Goal: Task Accomplishment & Management: Use online tool/utility

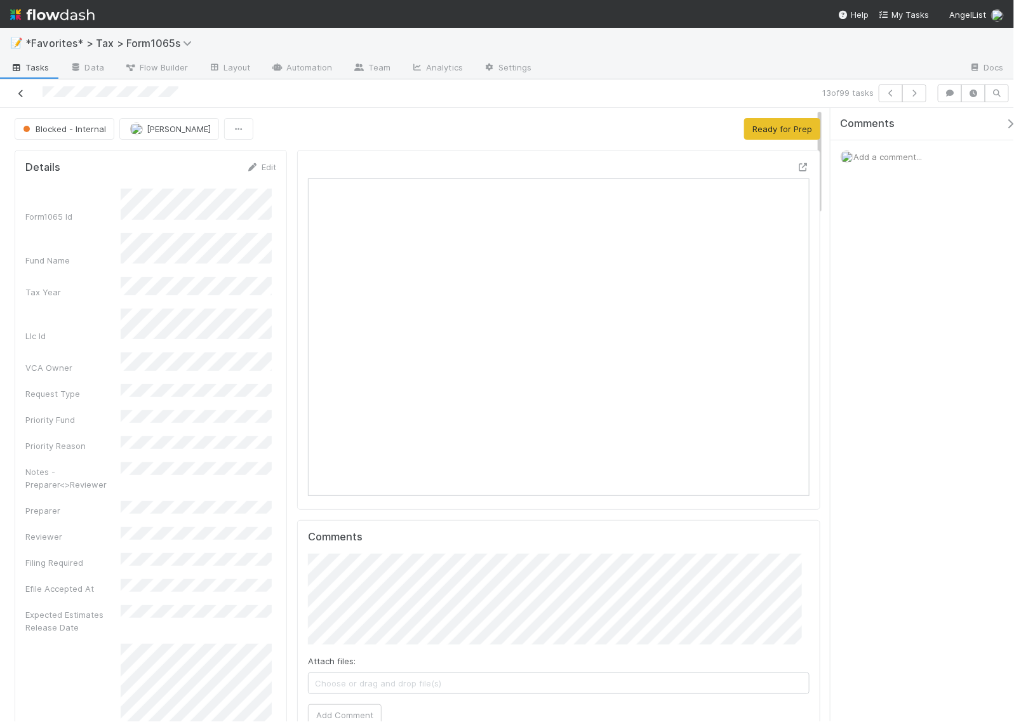
click at [20, 91] on icon at bounding box center [21, 94] width 13 height 8
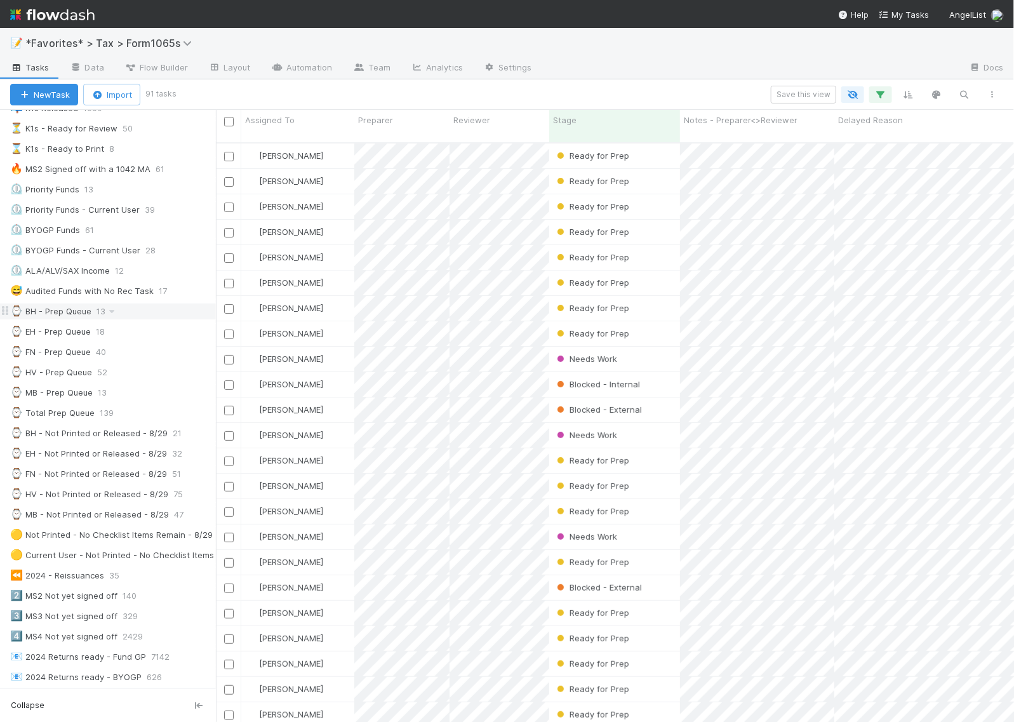
scroll to position [159, 0]
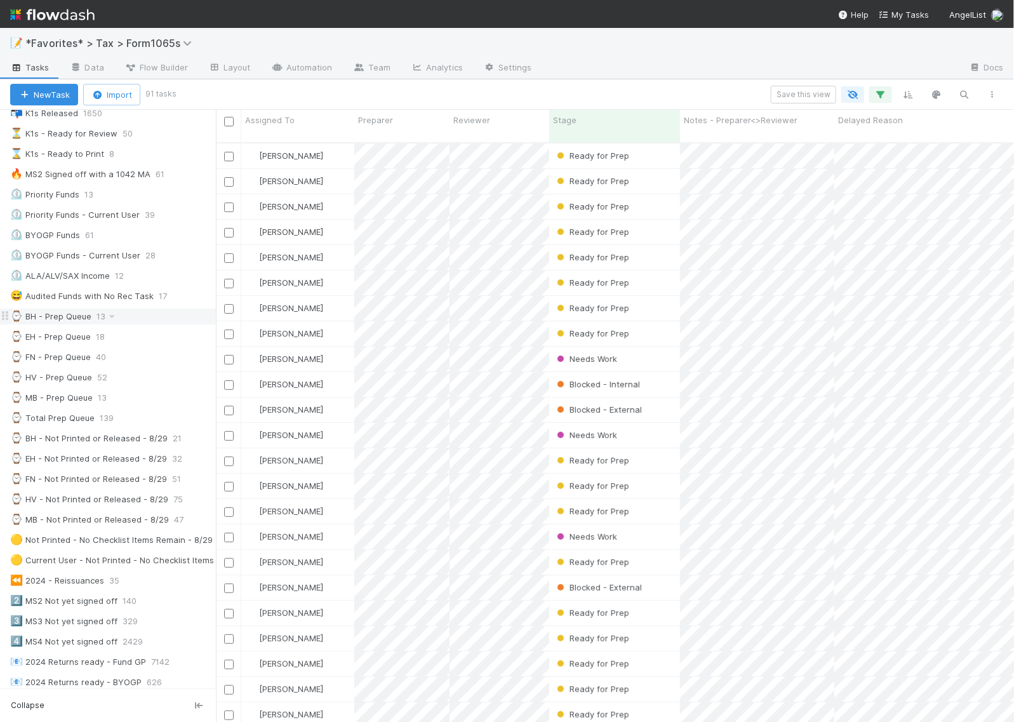
click at [65, 324] on div "⌚ BH - Prep Queue" at bounding box center [50, 316] width 81 height 16
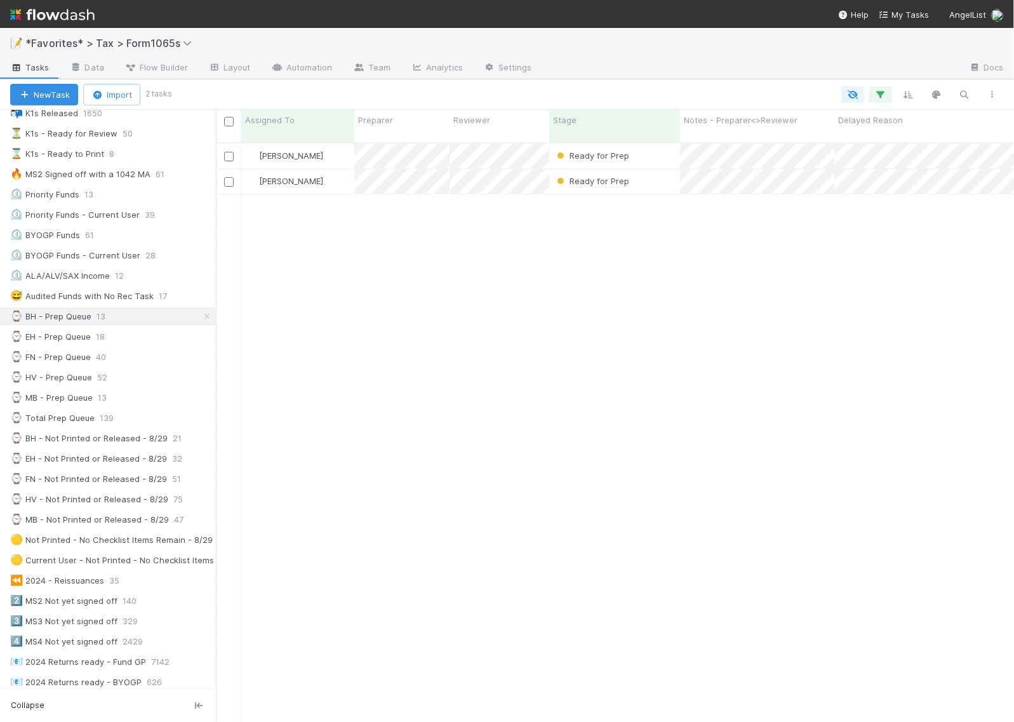
scroll to position [578, 786]
click at [60, 345] on div "⌚ EH - Prep Queue" at bounding box center [50, 337] width 81 height 16
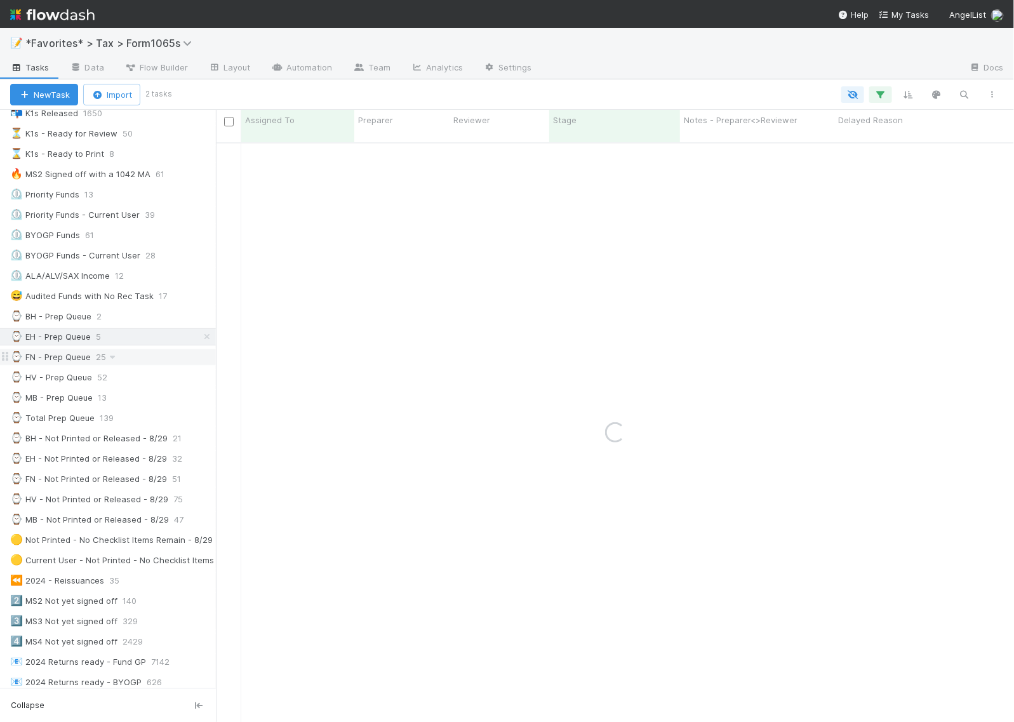
click at [49, 365] on div "⌚ FN - Prep Queue" at bounding box center [50, 357] width 81 height 16
click at [54, 385] on div "⌚ HV - Prep Queue" at bounding box center [51, 377] width 82 height 16
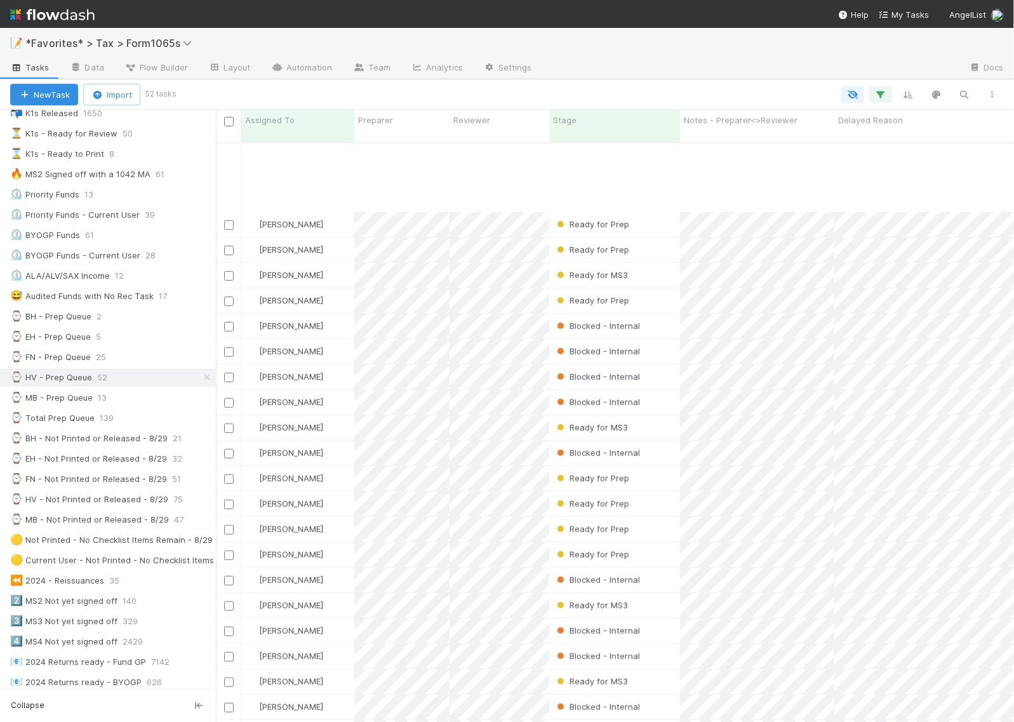
scroll to position [238, 0]
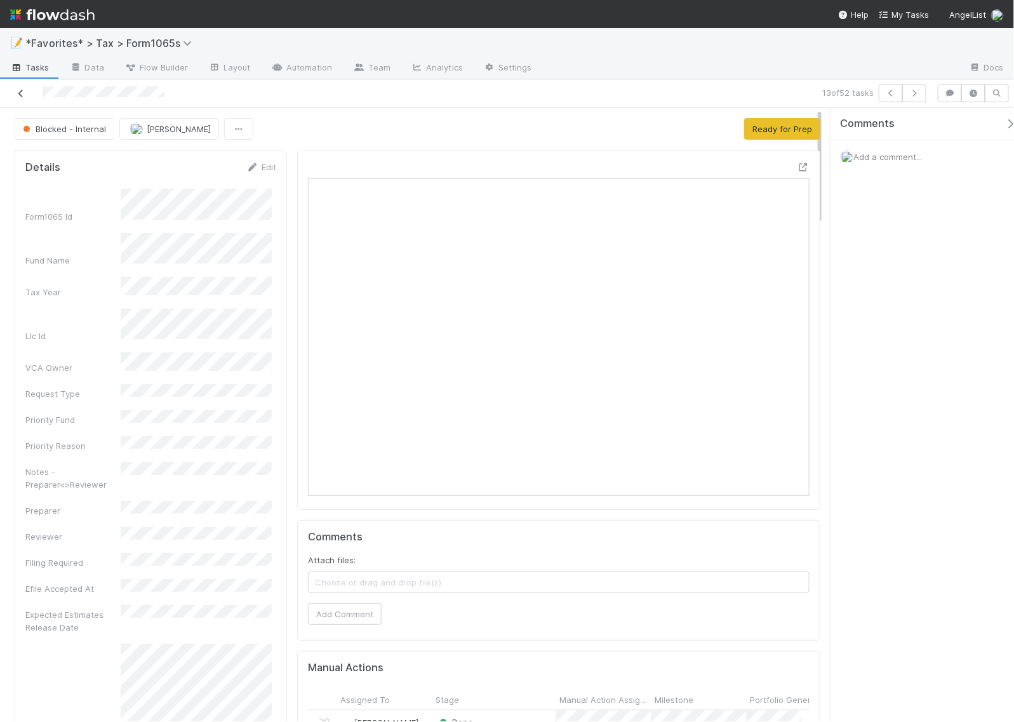
click at [18, 90] on icon at bounding box center [21, 94] width 13 height 8
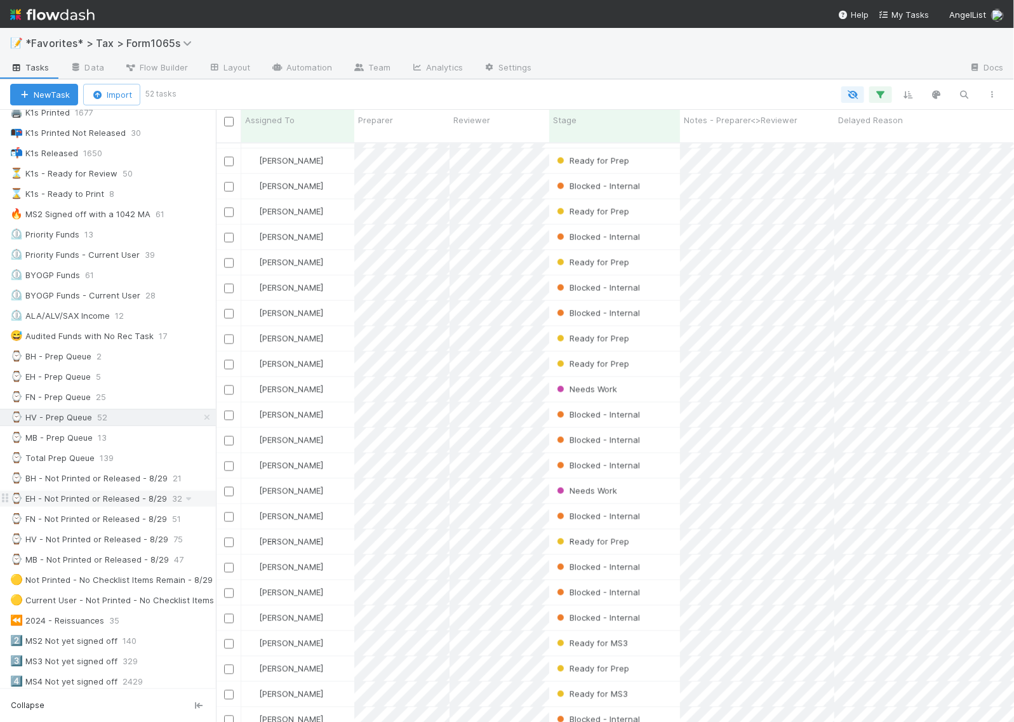
scroll to position [159, 0]
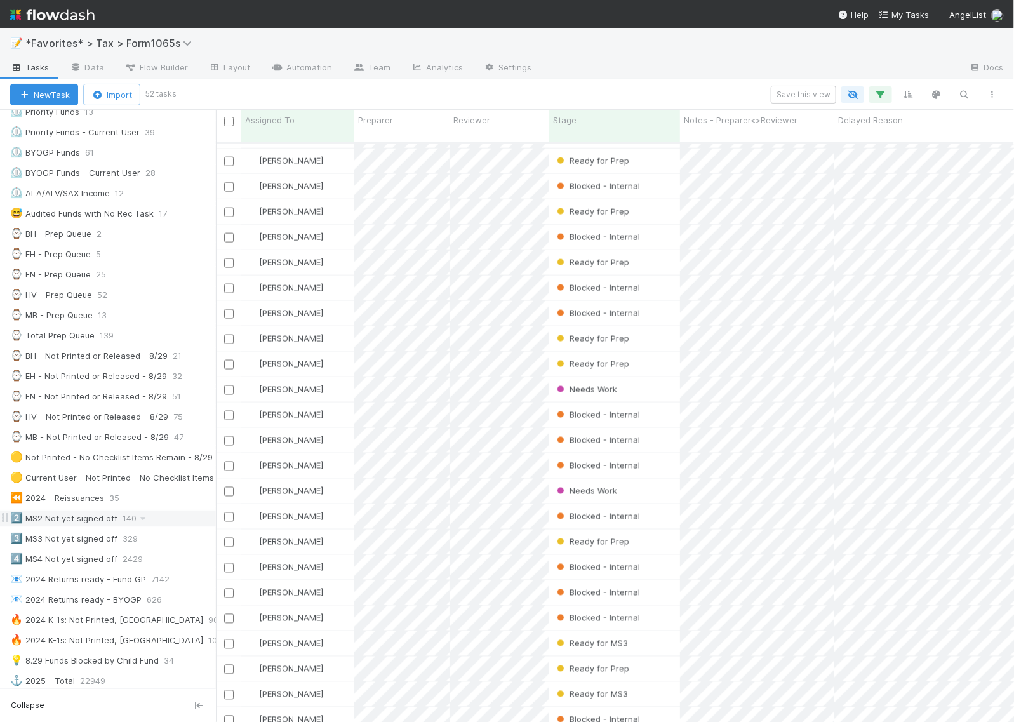
scroll to position [238, 0]
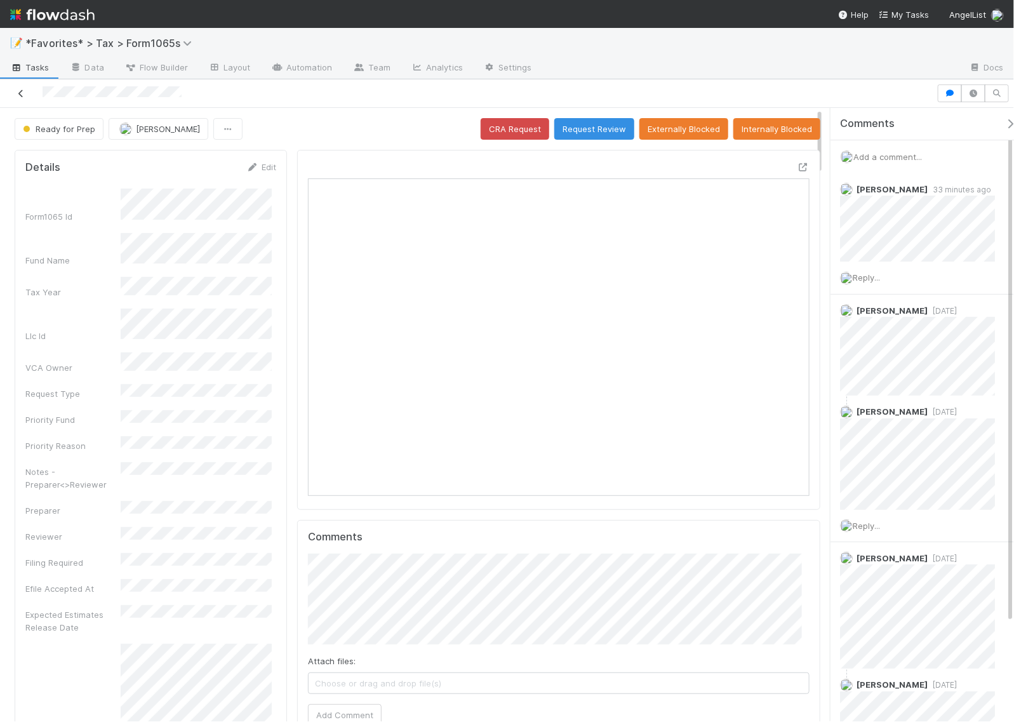
click at [22, 97] on icon at bounding box center [21, 94] width 13 height 8
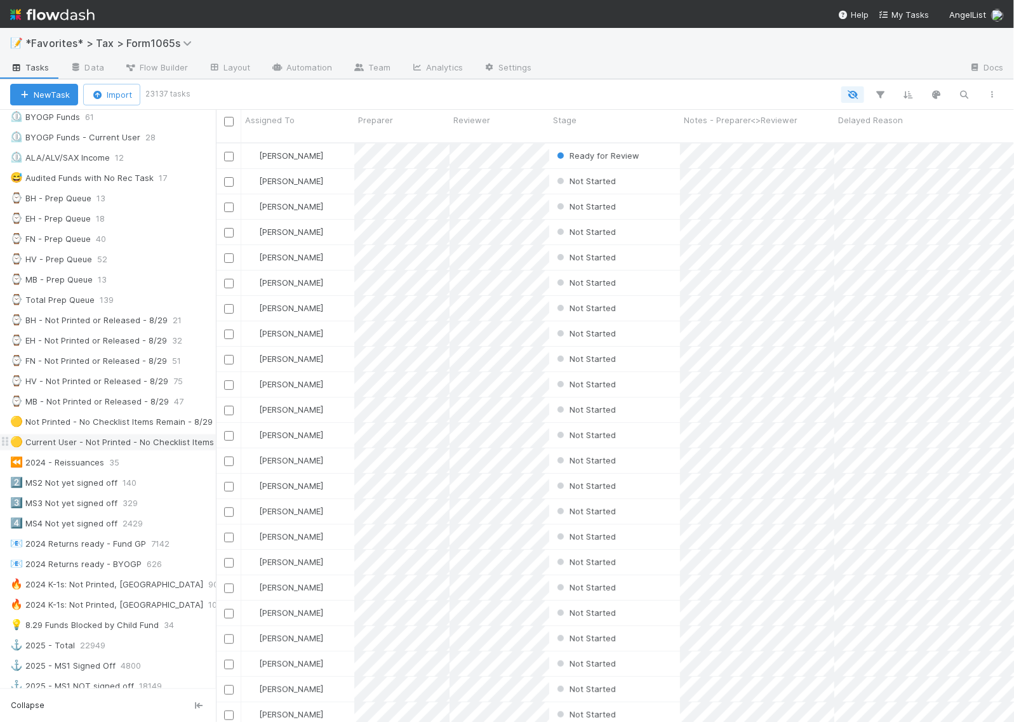
scroll to position [159, 0]
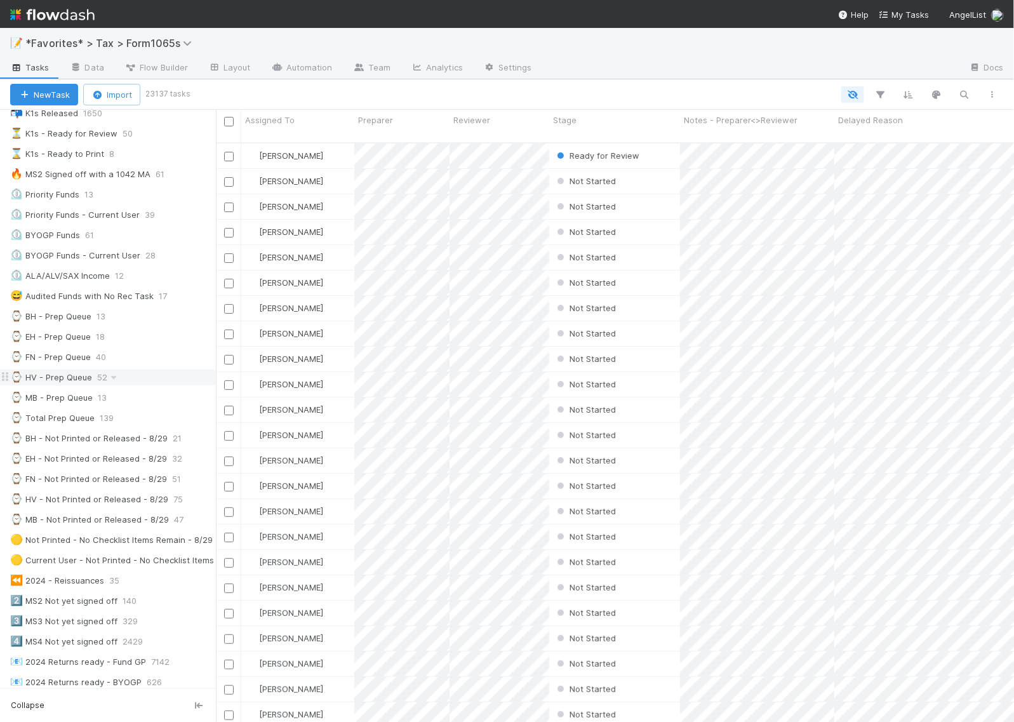
click at [45, 380] on div "⌚ HV - Prep Queue" at bounding box center [51, 377] width 82 height 16
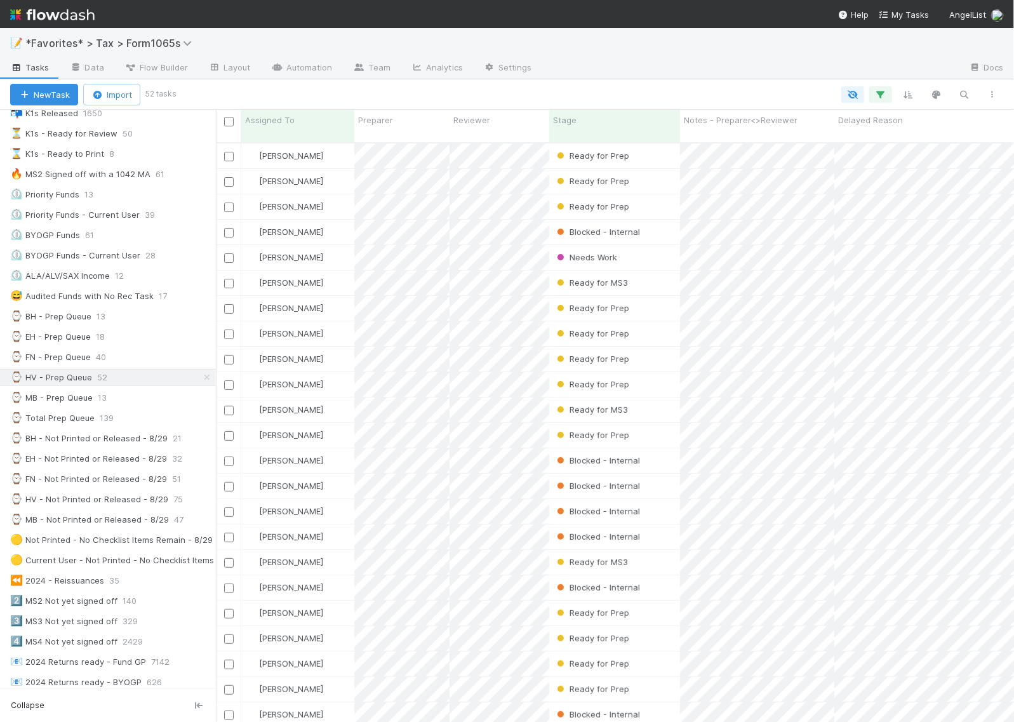
scroll to position [578, 786]
click at [667, 92] on div at bounding box center [590, 94] width 832 height 17
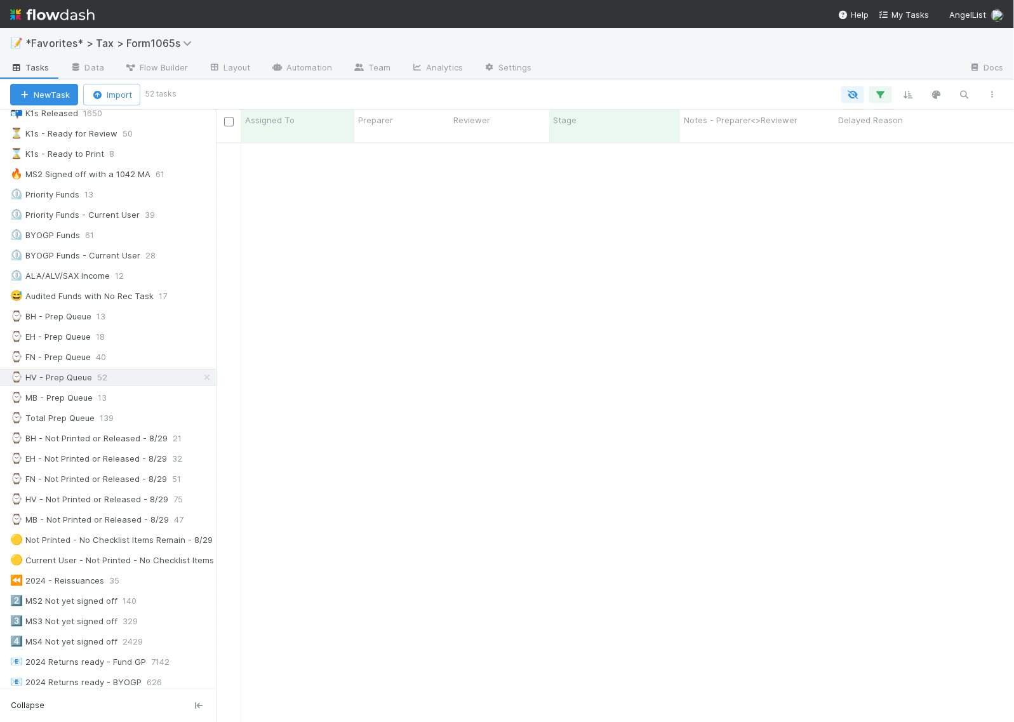
scroll to position [0, 0]
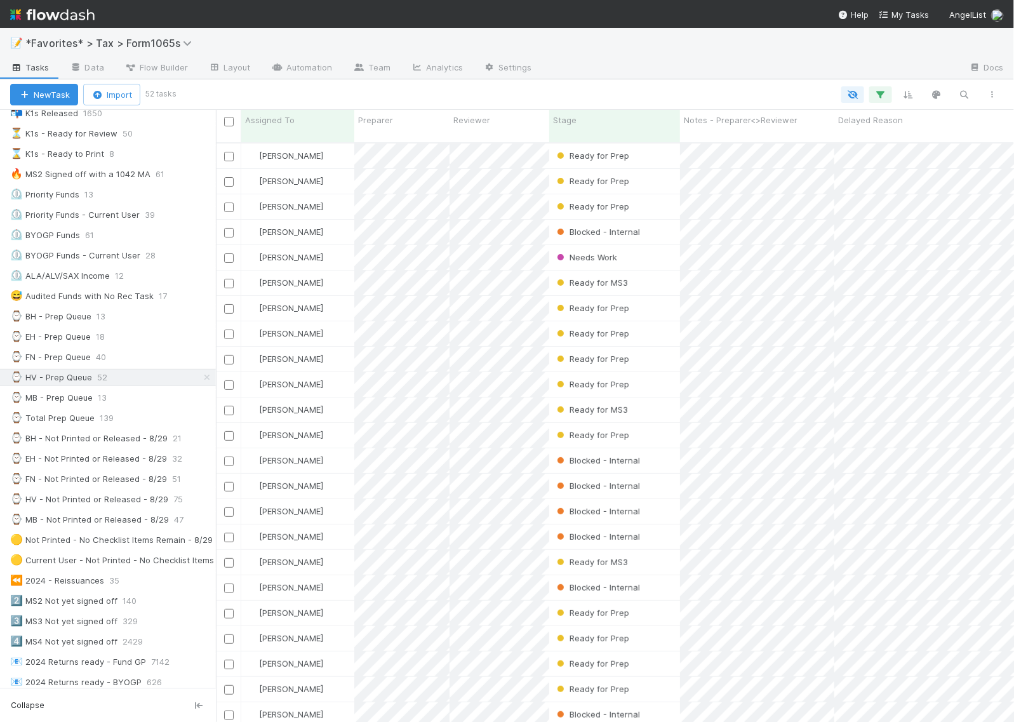
click at [587, 91] on div at bounding box center [590, 94] width 832 height 17
click at [587, 87] on div at bounding box center [590, 94] width 832 height 17
click at [589, 77] on div at bounding box center [750, 68] width 416 height 20
click at [566, 83] on div "New Task Import 52 tasks" at bounding box center [507, 94] width 1014 height 30
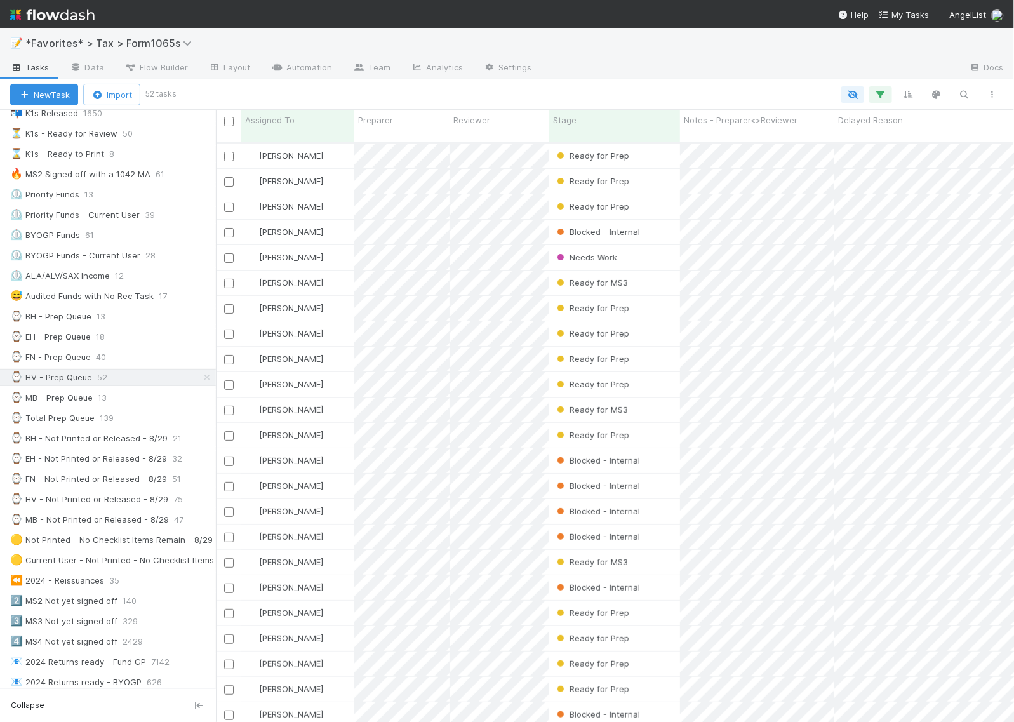
click at [566, 83] on div "New Task Import 52 tasks" at bounding box center [507, 94] width 1014 height 30
click at [553, 86] on div at bounding box center [590, 94] width 832 height 17
click at [550, 88] on div at bounding box center [590, 94] width 832 height 17
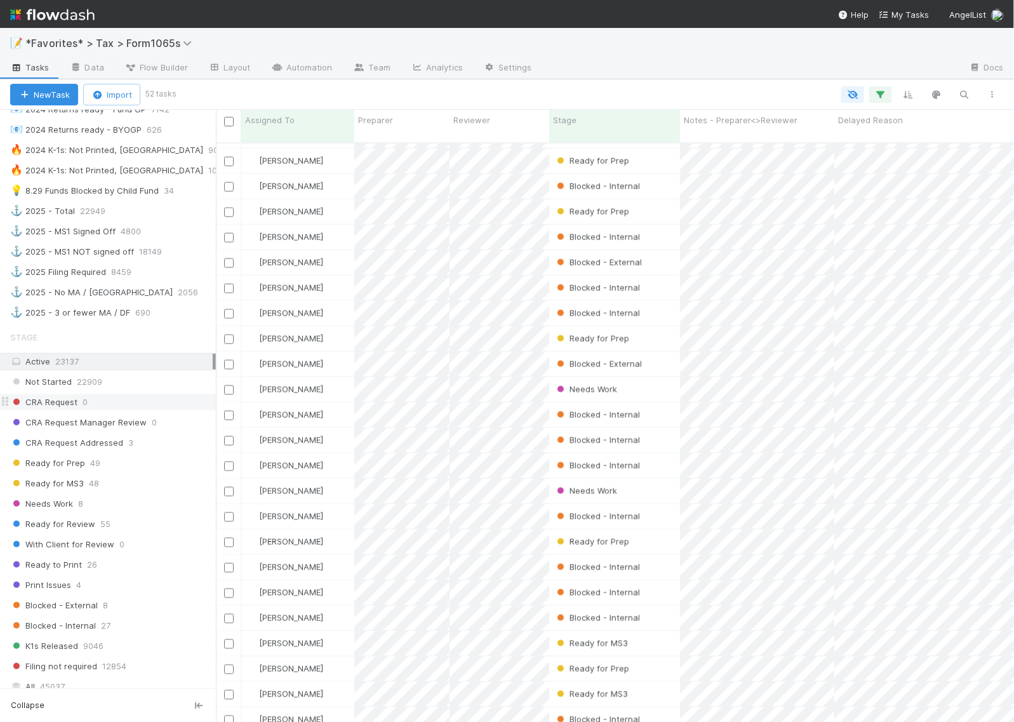
scroll to position [714, 0]
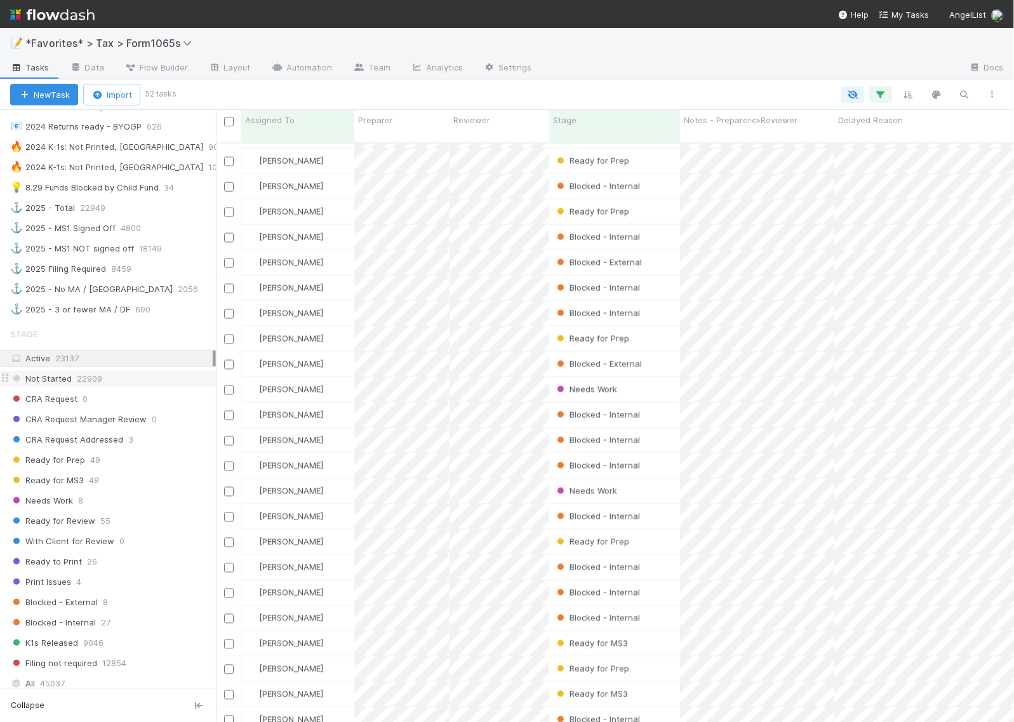
click at [93, 387] on span "22909" at bounding box center [89, 379] width 25 height 16
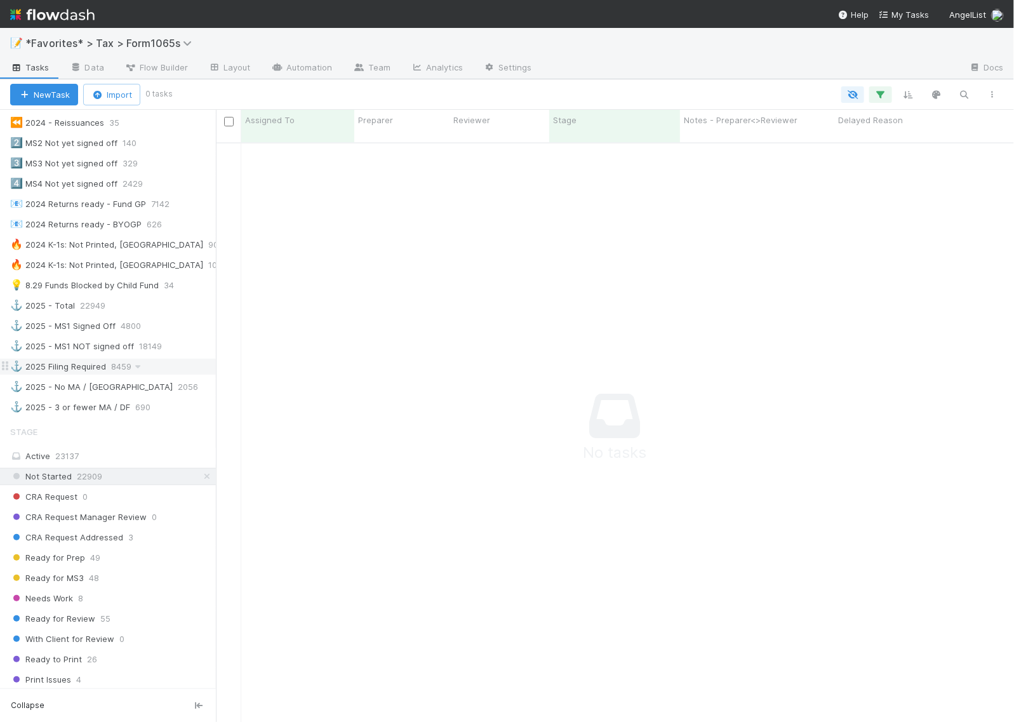
scroll to position [714, 0]
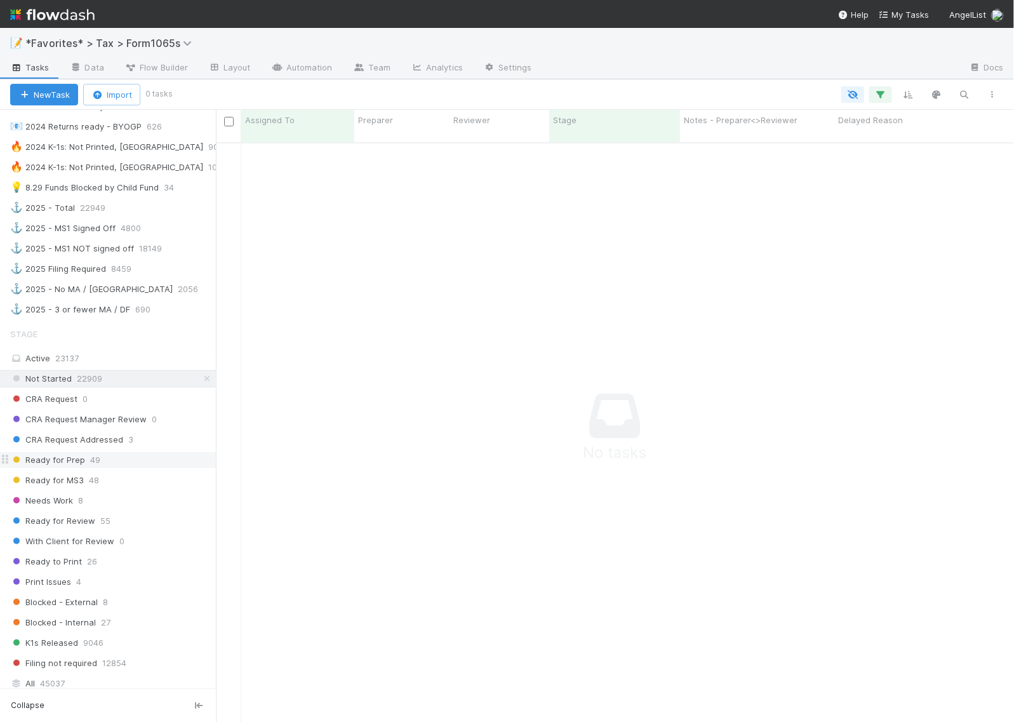
click at [55, 468] on span "Ready for Prep" at bounding box center [47, 460] width 75 height 16
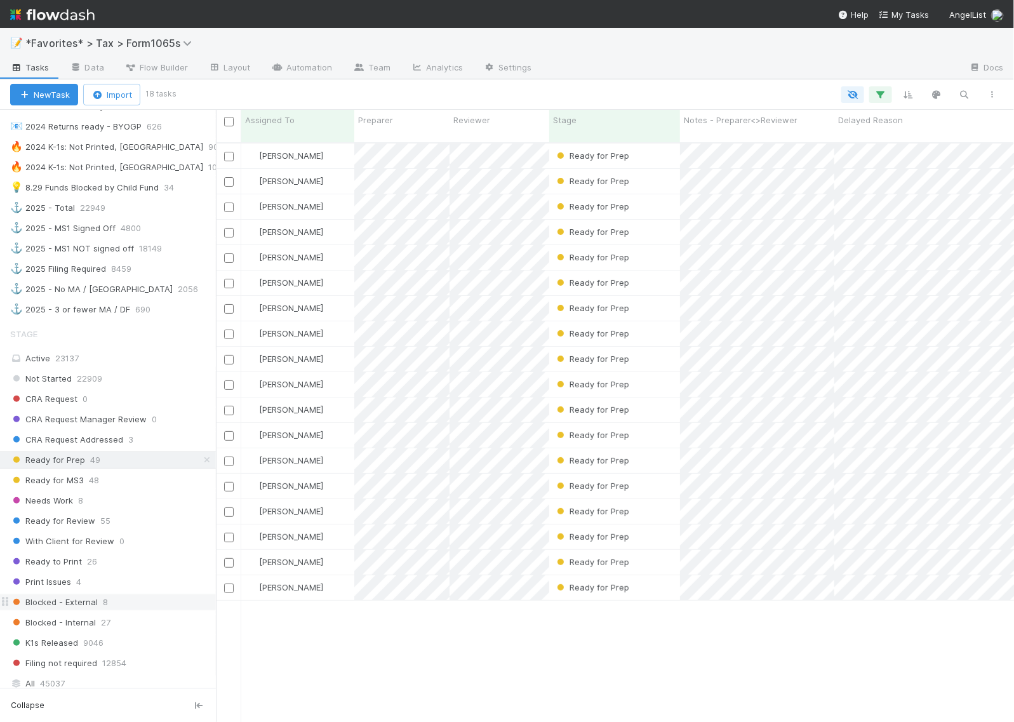
click at [34, 610] on span "Blocked - External" at bounding box center [54, 602] width 88 height 16
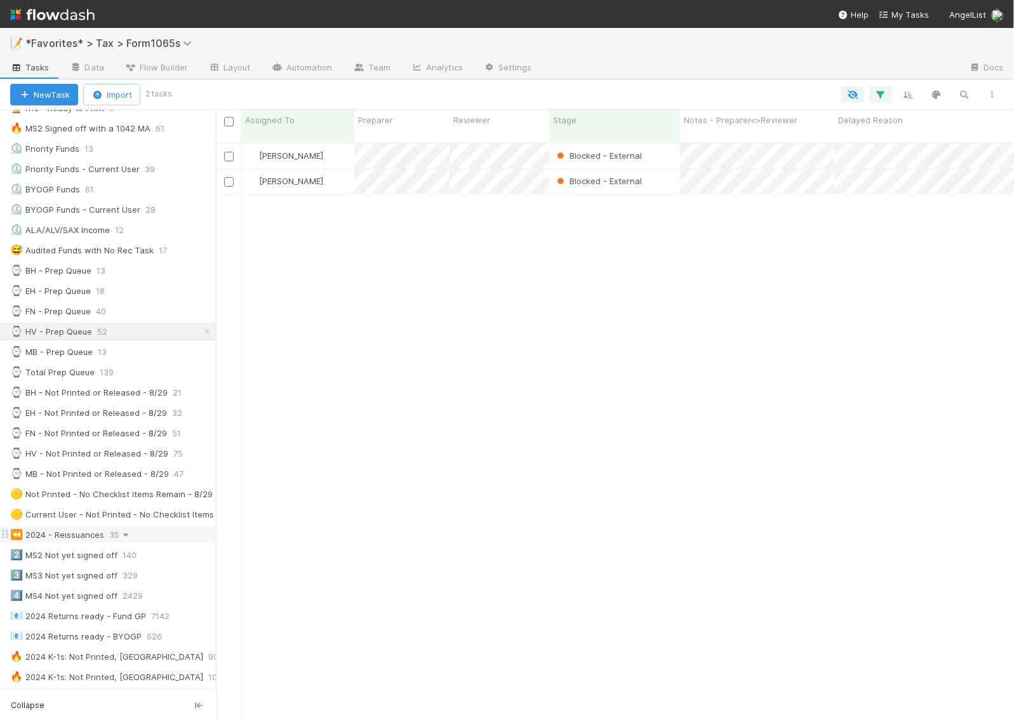
scroll to position [159, 0]
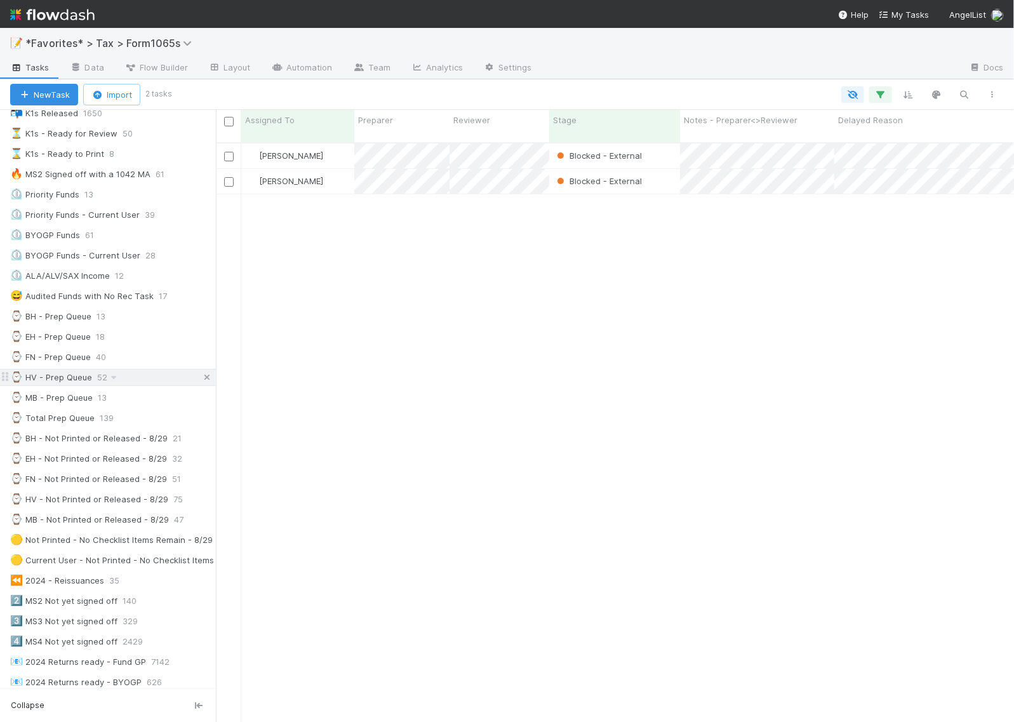
click at [201, 381] on icon at bounding box center [207, 377] width 13 height 8
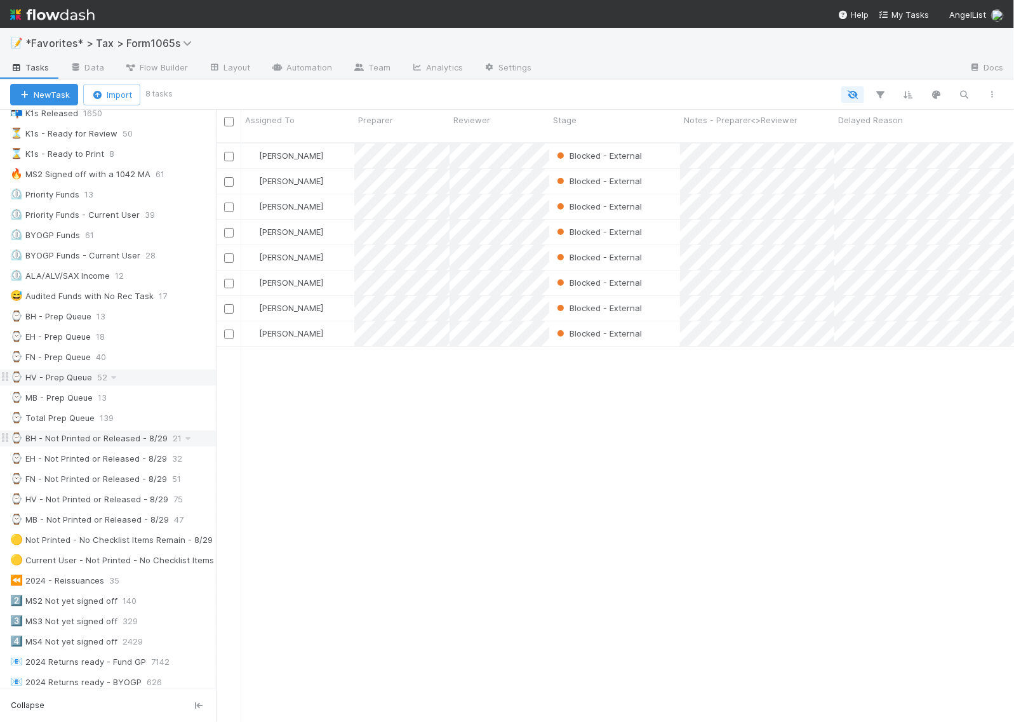
scroll to position [578, 786]
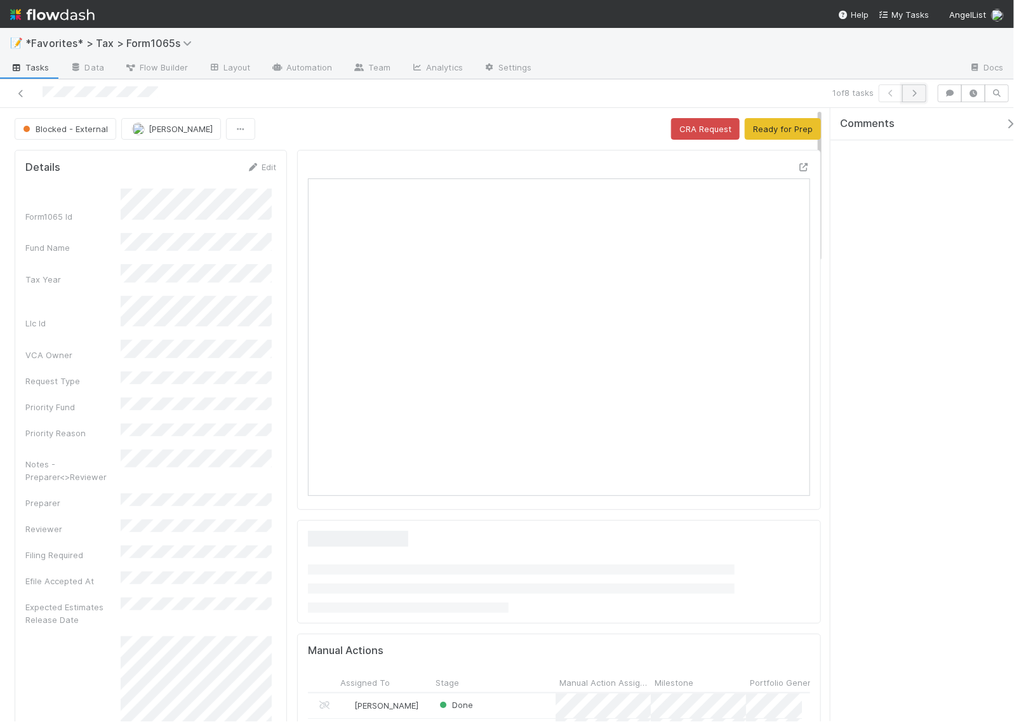
click at [915, 93] on icon "button" at bounding box center [914, 94] width 13 height 8
click at [914, 93] on icon "button" at bounding box center [914, 94] width 13 height 8
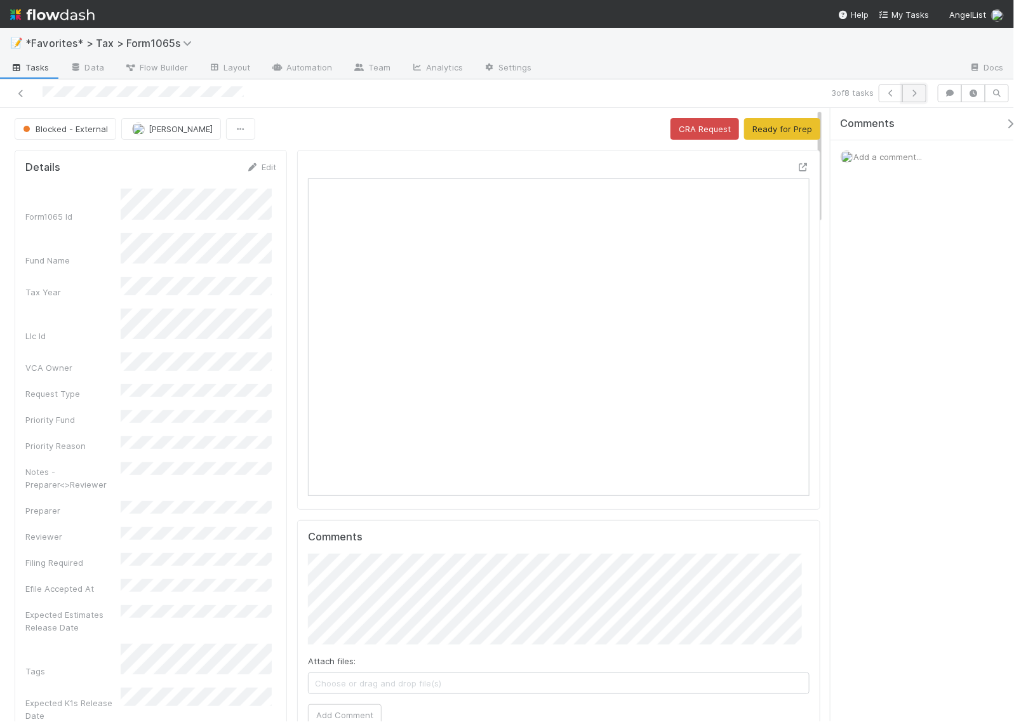
click at [918, 93] on icon "button" at bounding box center [914, 94] width 13 height 8
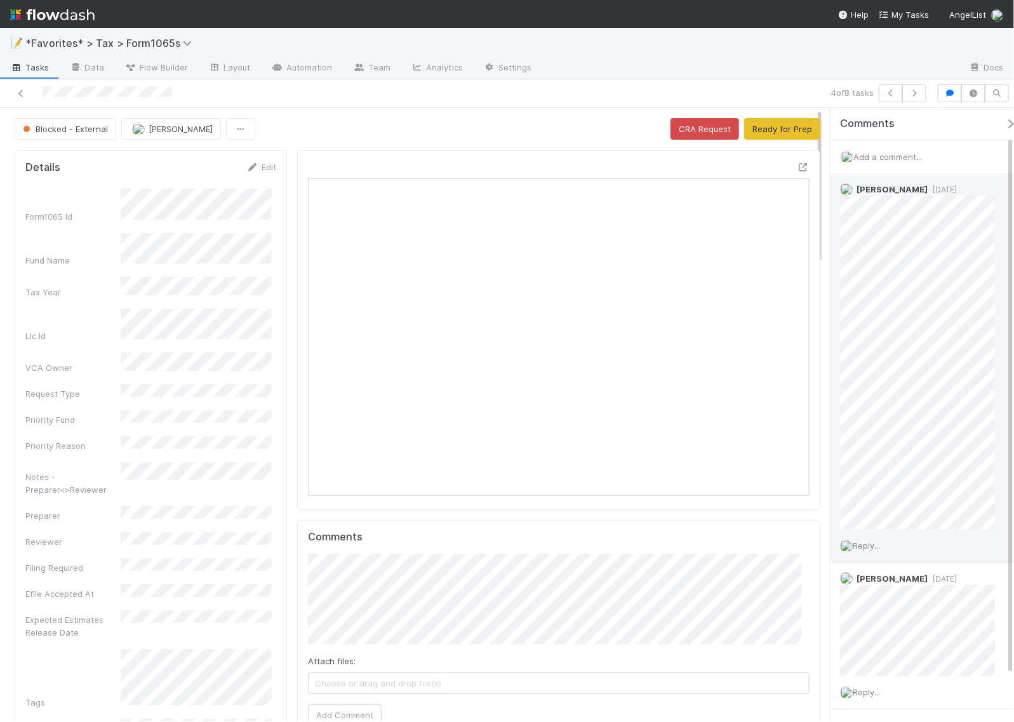
scroll to position [11, 13]
click at [774, 129] on button "Ready for Prep" at bounding box center [782, 129] width 76 height 22
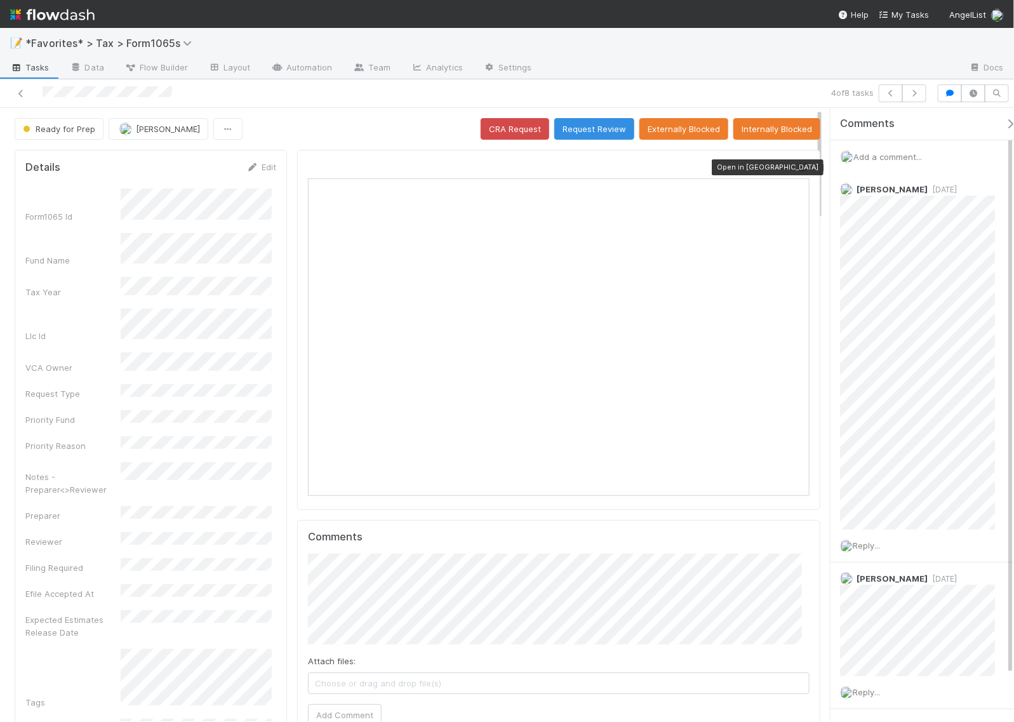
click at [797, 170] on icon at bounding box center [803, 167] width 13 height 8
click at [887, 95] on icon "button" at bounding box center [890, 94] width 13 height 8
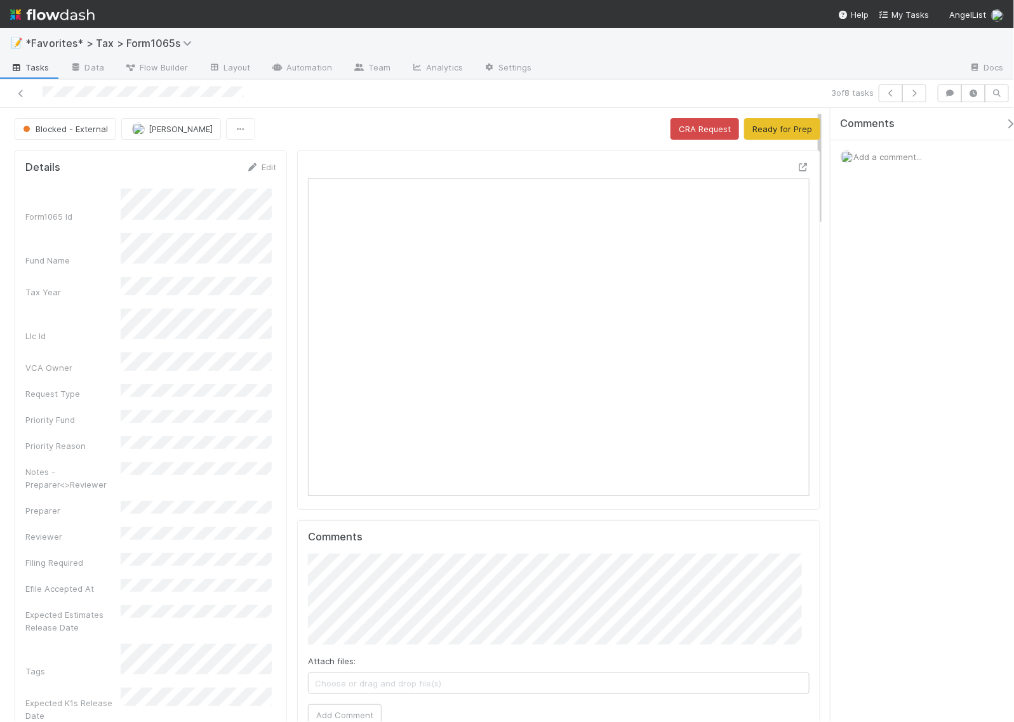
scroll to position [11, 13]
click at [797, 168] on icon at bounding box center [803, 167] width 13 height 8
click at [920, 91] on button "button" at bounding box center [914, 93] width 24 height 18
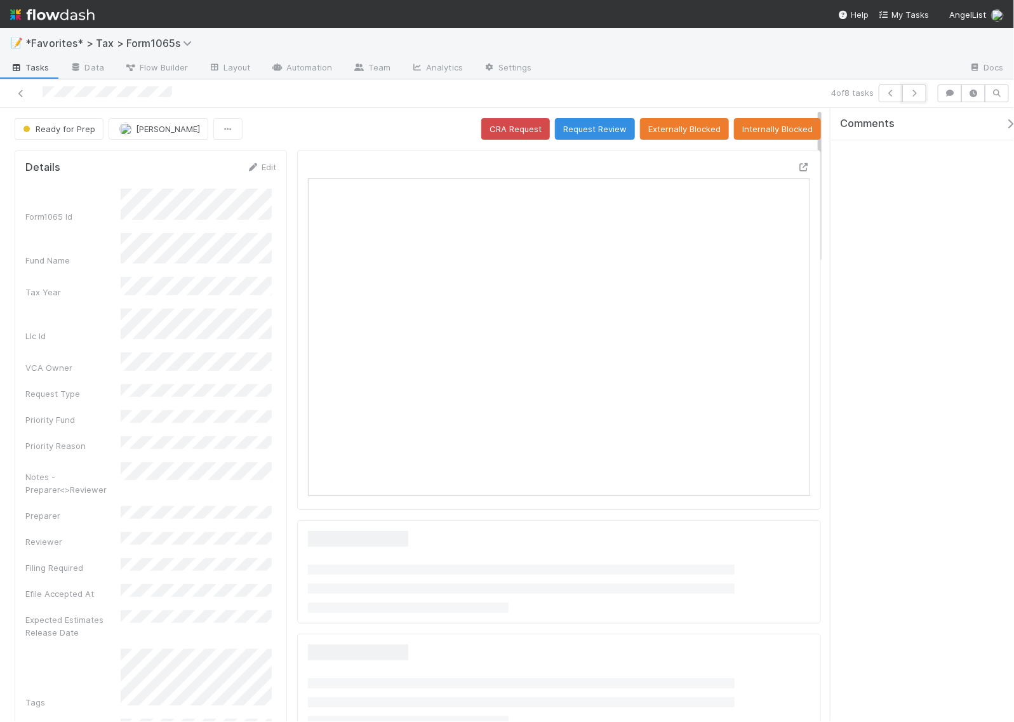
click at [920, 91] on button "button" at bounding box center [914, 93] width 24 height 18
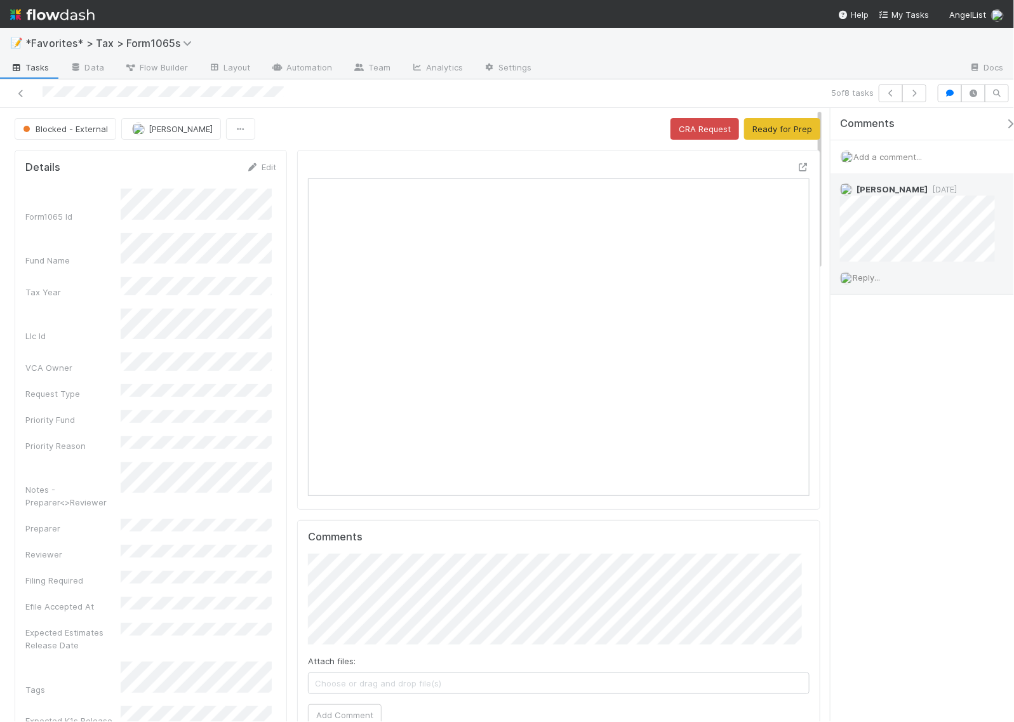
scroll to position [246, 481]
click at [916, 93] on icon "button" at bounding box center [914, 94] width 13 height 8
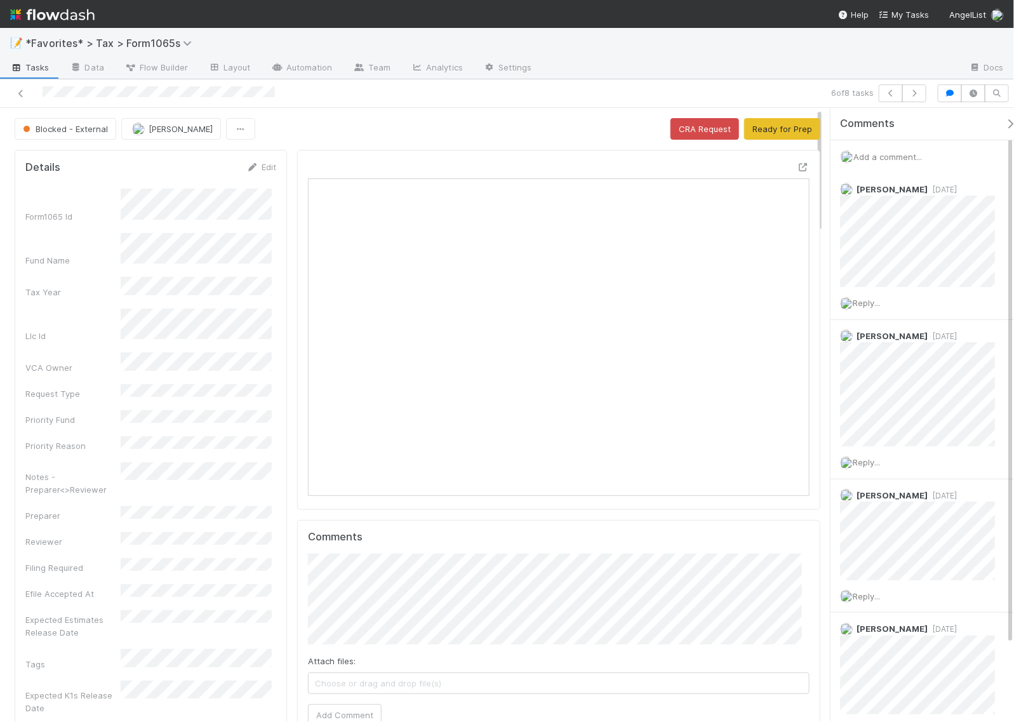
scroll to position [246, 481]
click at [916, 97] on button "button" at bounding box center [914, 93] width 24 height 18
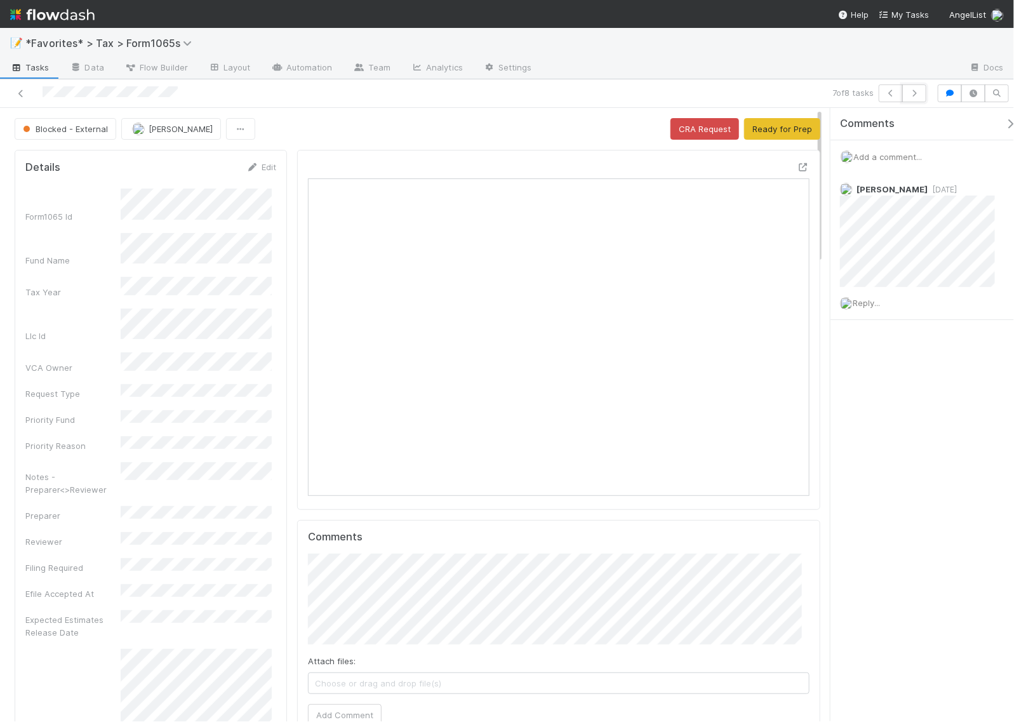
click at [916, 97] on button "button" at bounding box center [914, 93] width 24 height 18
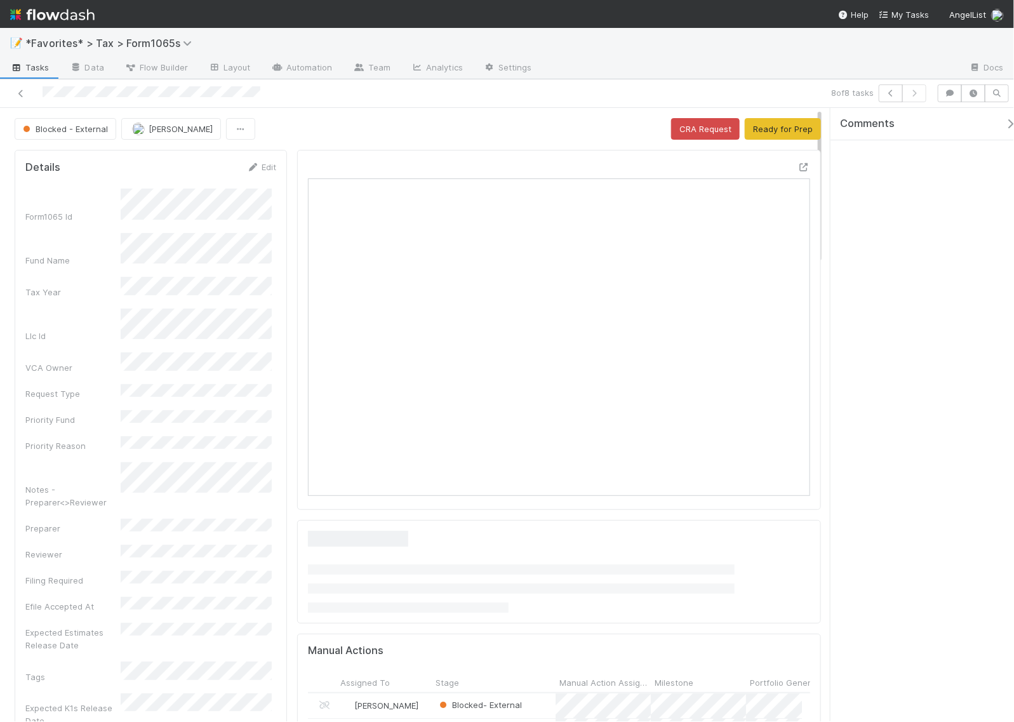
click at [21, 94] on icon at bounding box center [21, 94] width 13 height 8
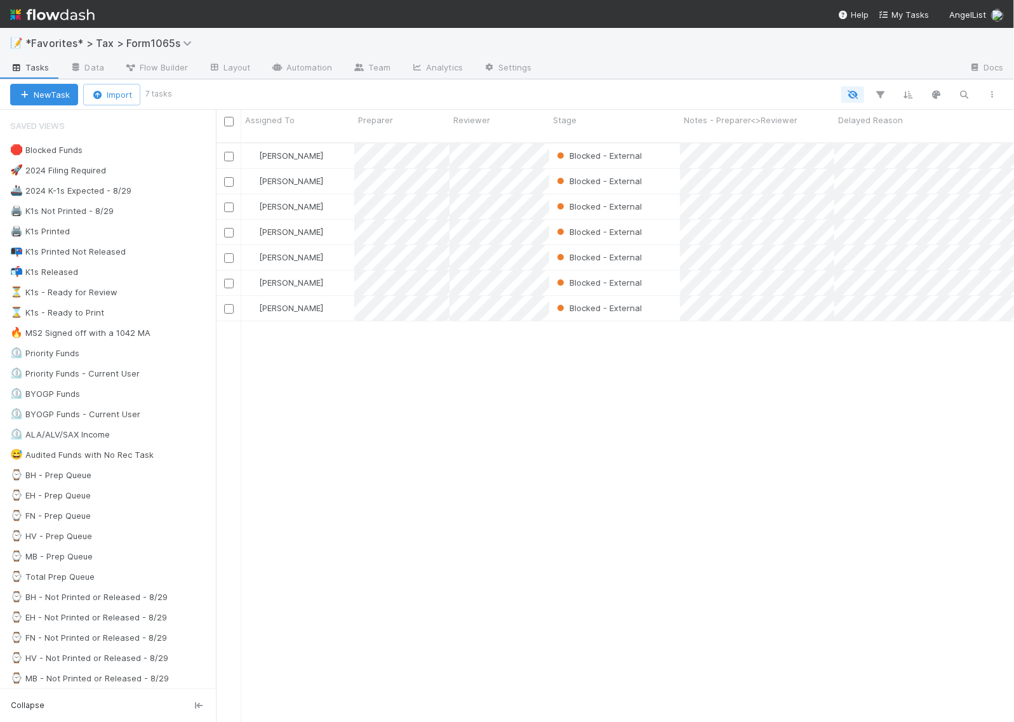
scroll to position [13, 13]
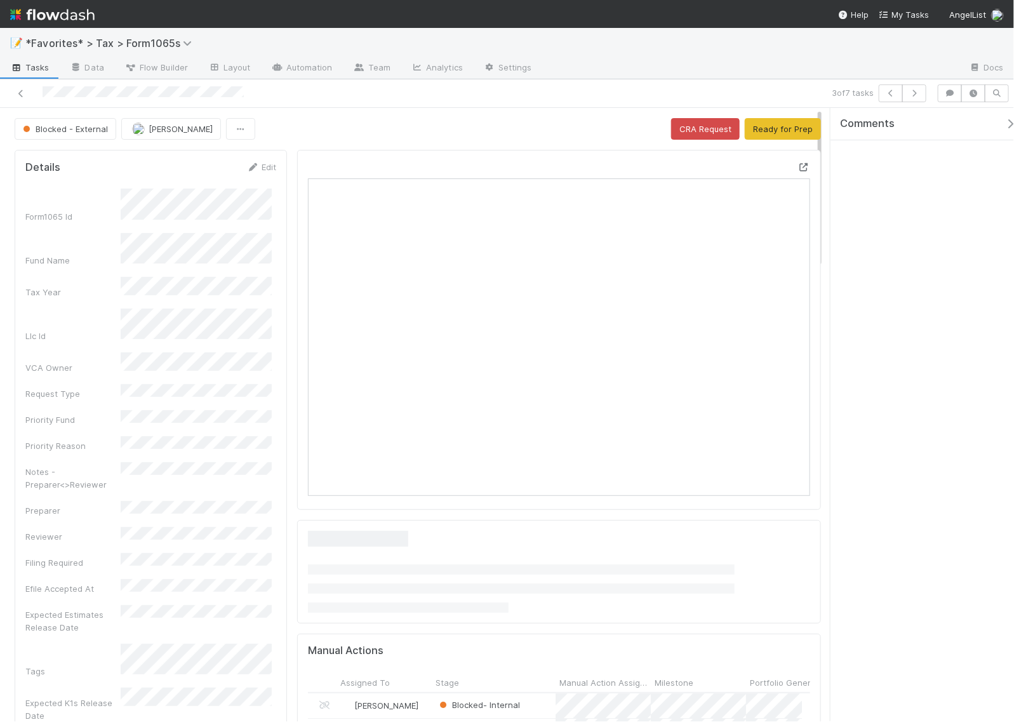
click at [797, 166] on icon at bounding box center [803, 167] width 13 height 8
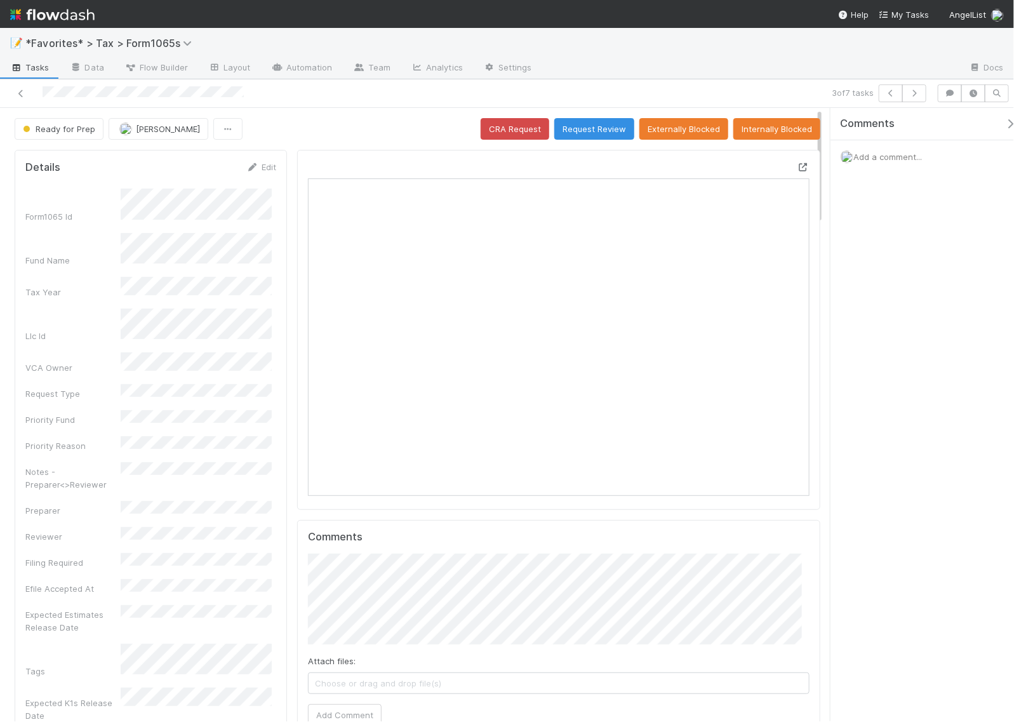
scroll to position [246, 481]
click at [293, 131] on div "Ready for Prep Helen Vo CRA Request Request Review Externally Blocked Internall…" at bounding box center [418, 129] width 806 height 22
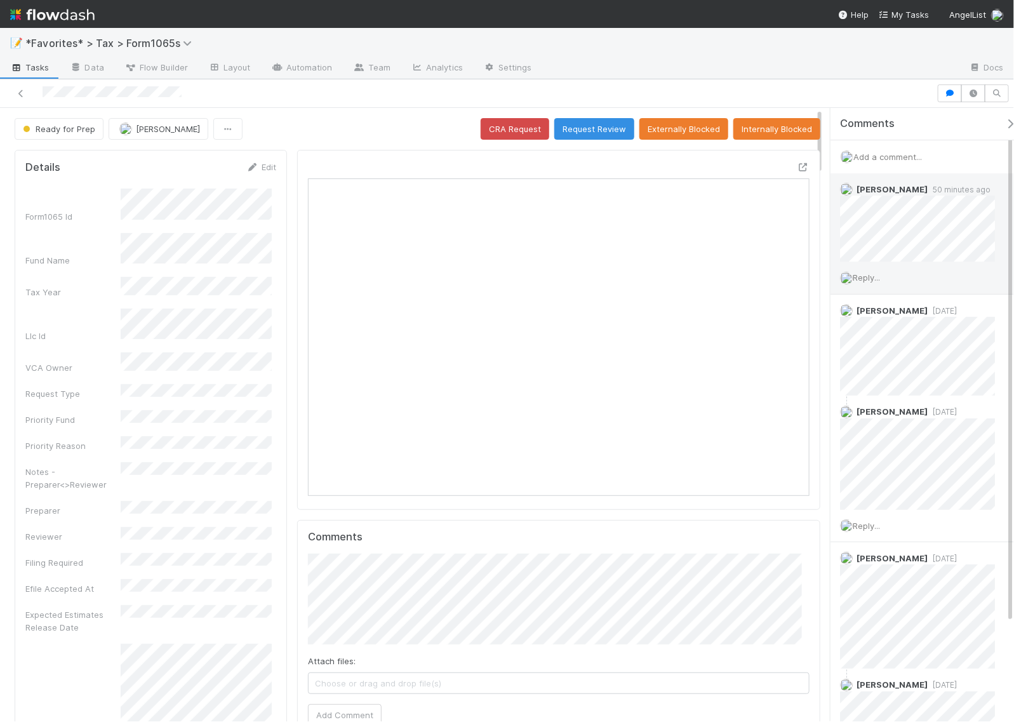
click at [873, 277] on span "Reply..." at bounding box center [865, 277] width 27 height 10
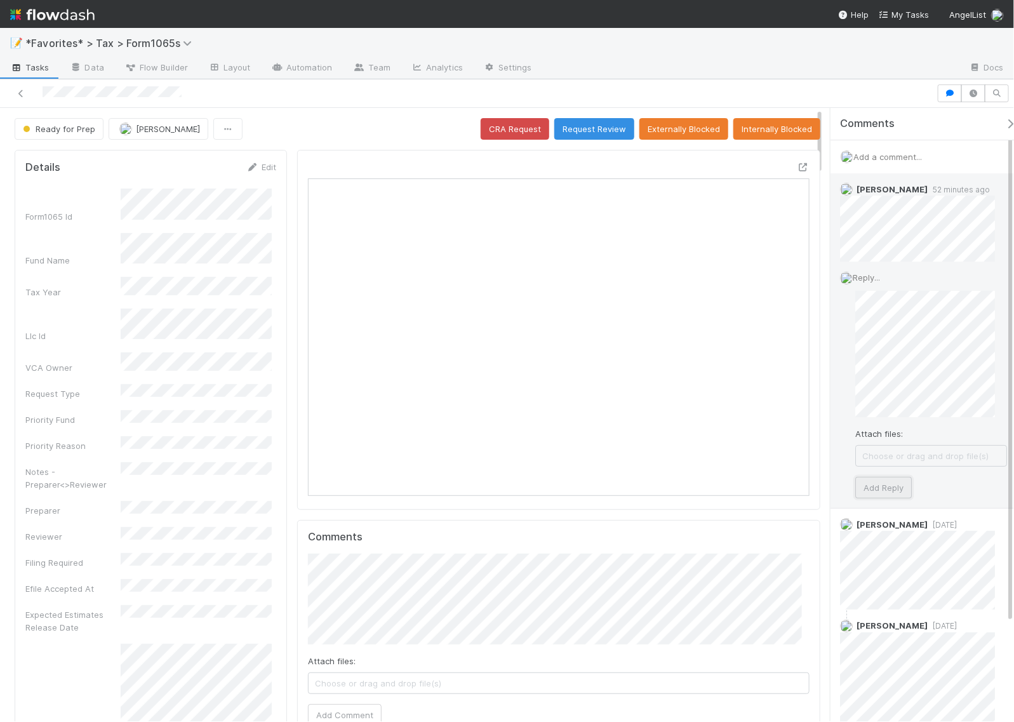
click at [898, 491] on button "Add Reply" at bounding box center [883, 488] width 56 height 22
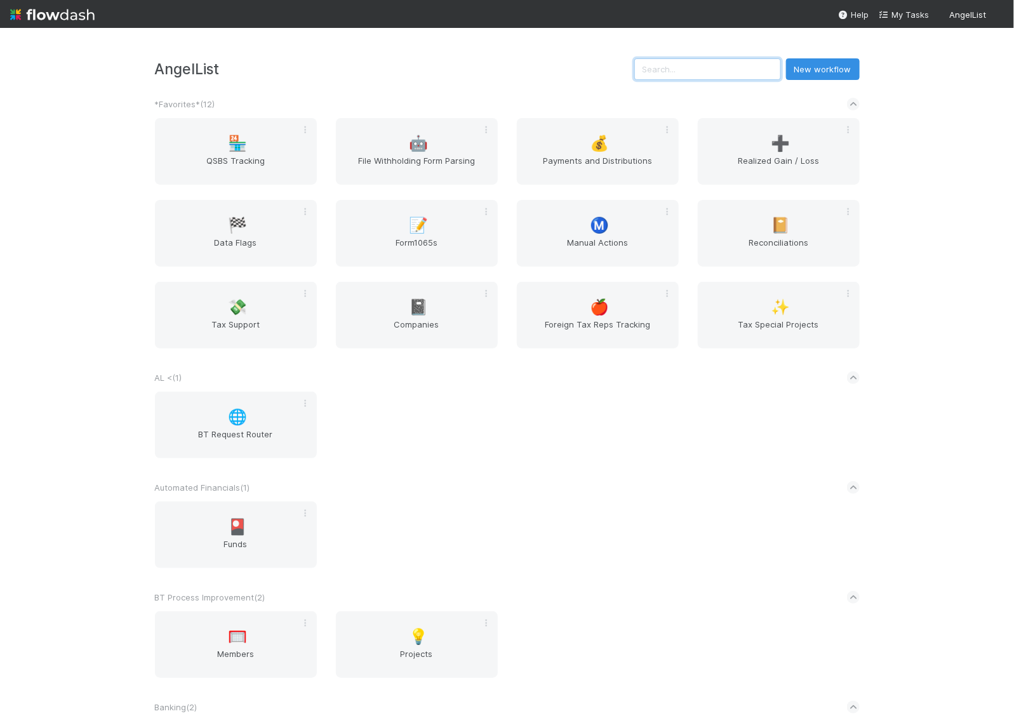
click at [722, 64] on input "text" at bounding box center [707, 69] width 147 height 22
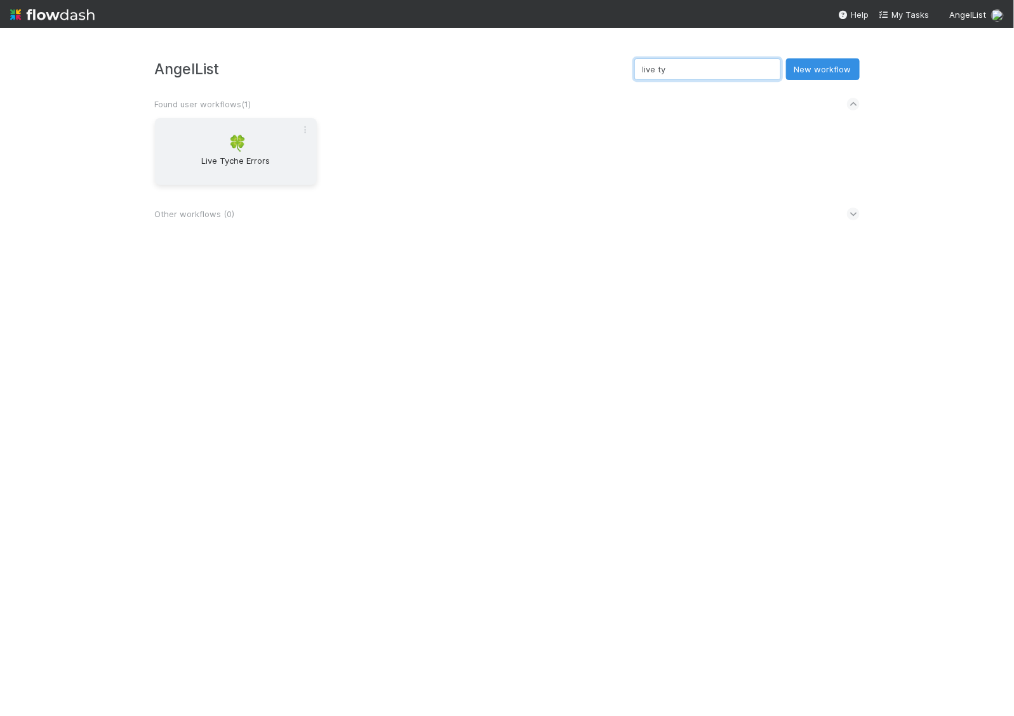
type input "live ty"
click at [187, 161] on span "Live Tyche Errors" at bounding box center [236, 166] width 152 height 25
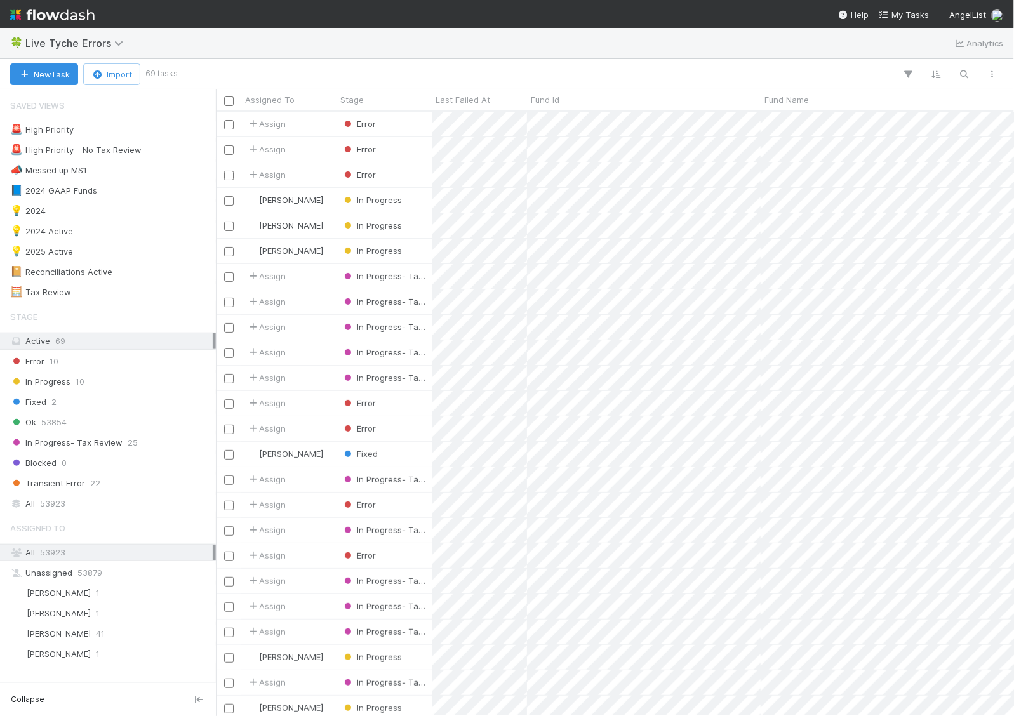
scroll to position [592, 786]
drag, startPoint x: 269, startPoint y: 56, endPoint x: 249, endPoint y: 154, distance: 100.2
click at [269, 56] on div "🍀 Live Tyche Errors Analytics" at bounding box center [507, 43] width 1014 height 30
click at [74, 508] on div "All 53923" at bounding box center [111, 504] width 202 height 16
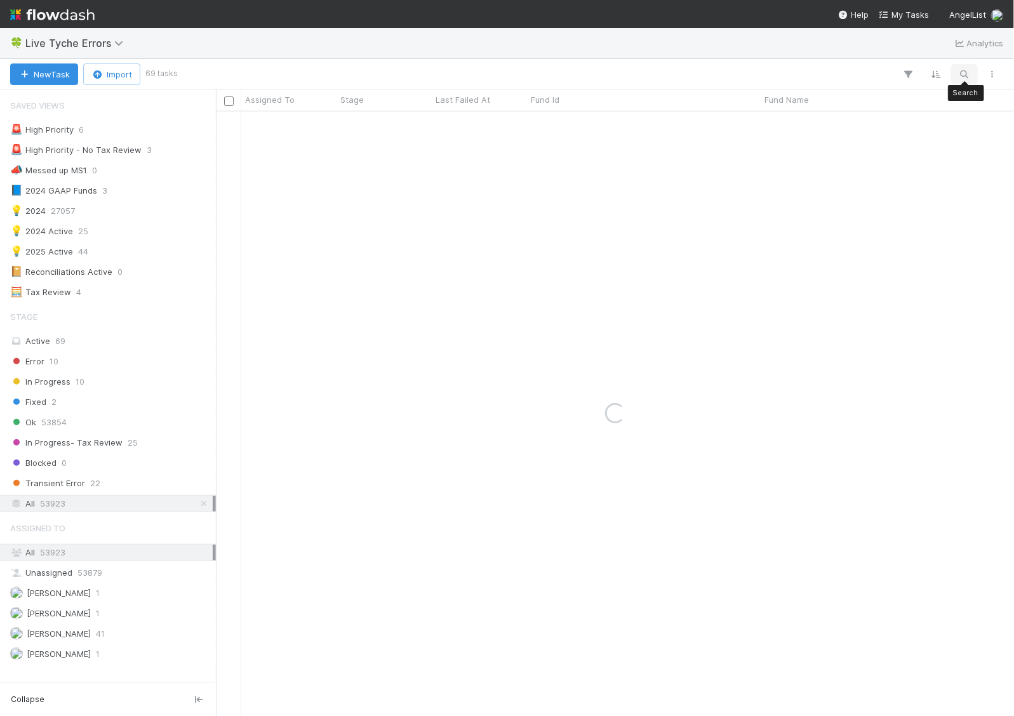
click at [969, 69] on icon "button" at bounding box center [964, 74] width 13 height 11
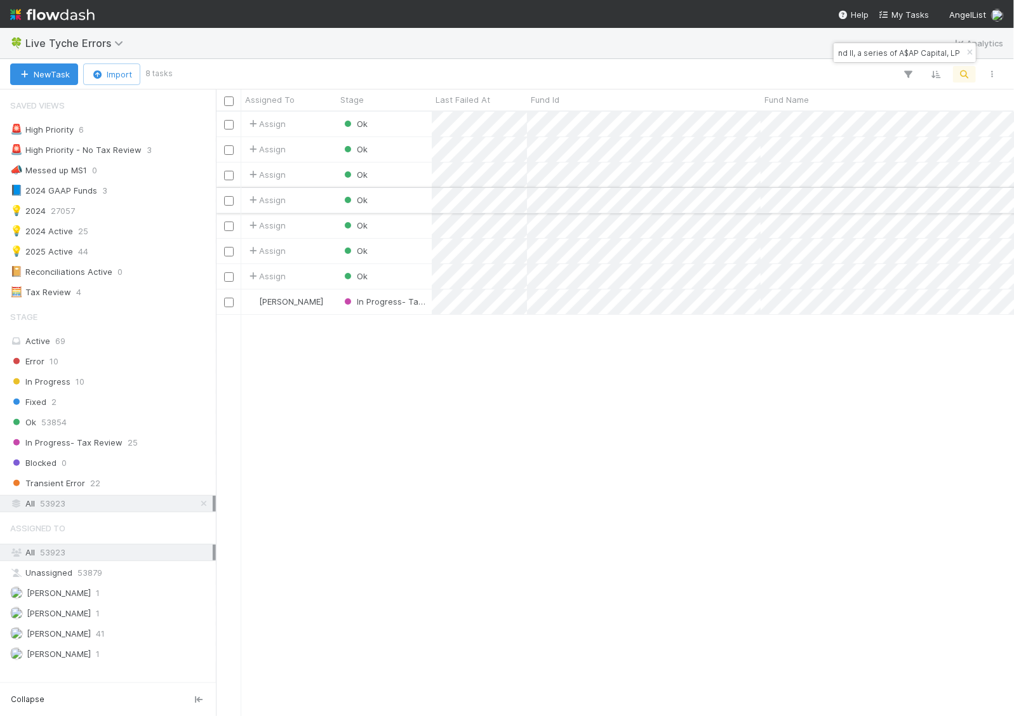
scroll to position [592, 786]
type input "Fund II, a series of A$AP Capital, LP"
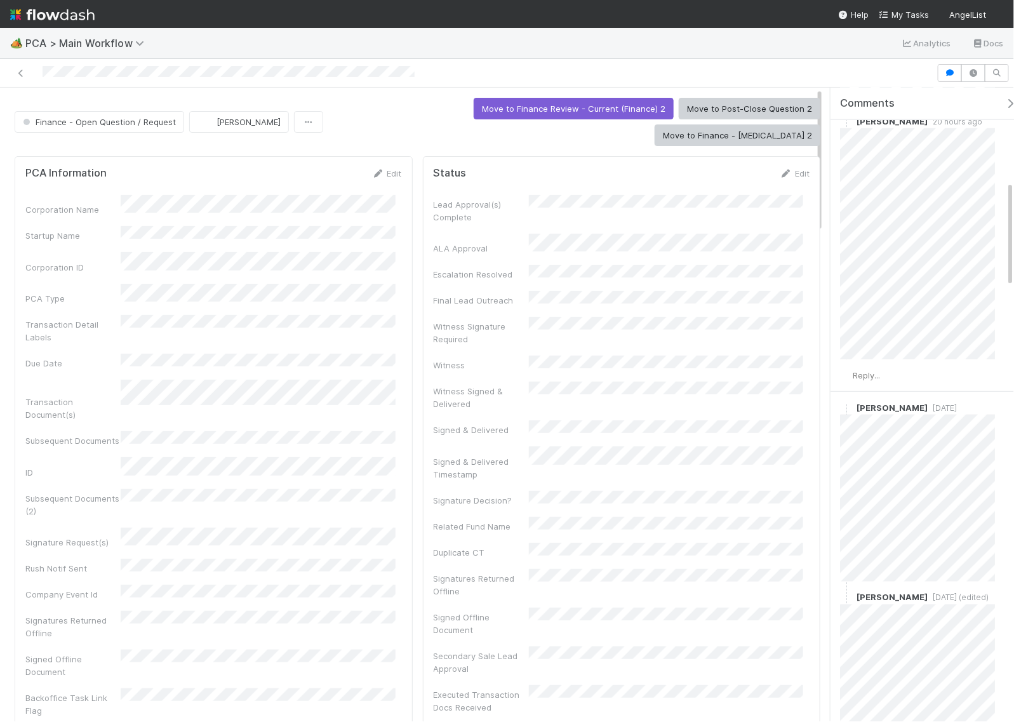
scroll to position [555, 0]
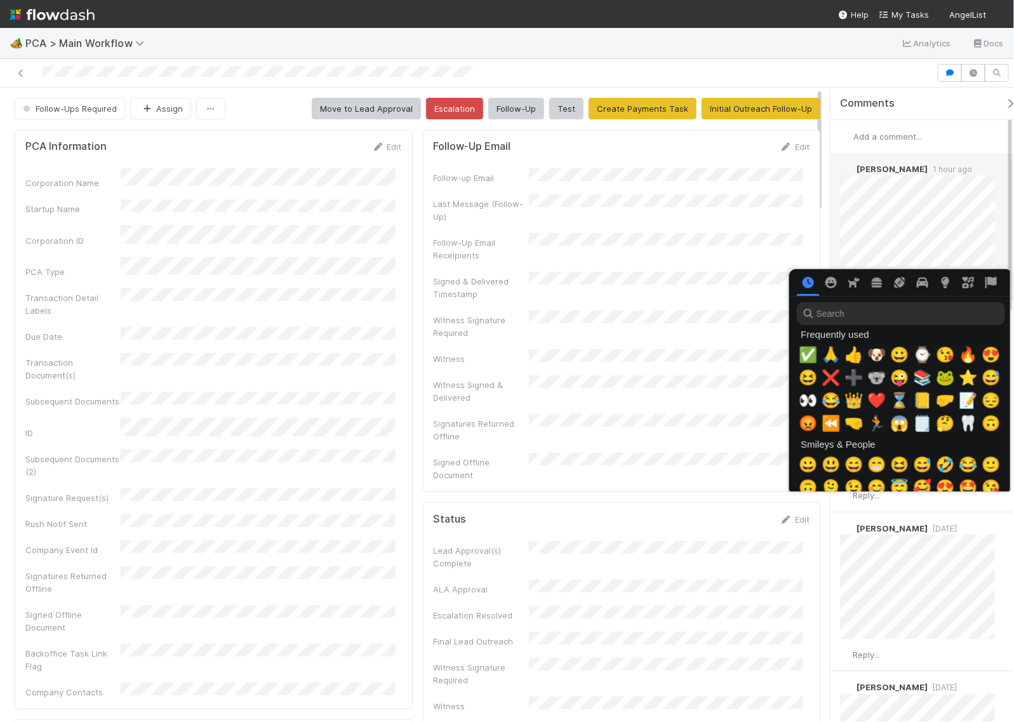
scroll to position [0, 7]
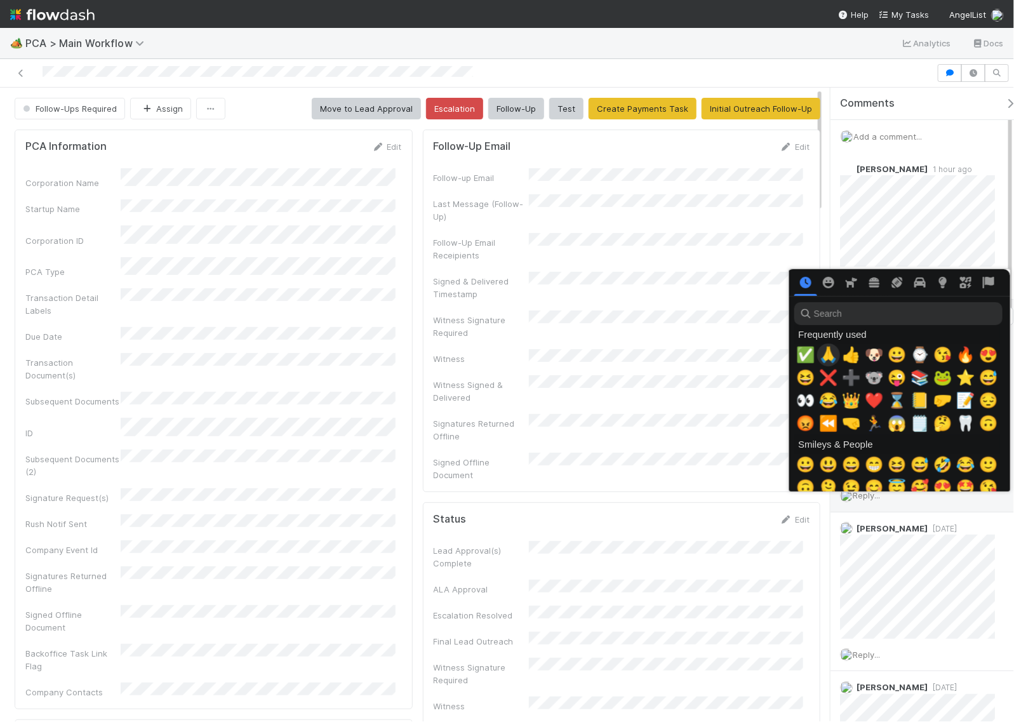
drag, startPoint x: 827, startPoint y: 356, endPoint x: 839, endPoint y: 338, distance: 21.7
click at [827, 356] on span "🙏" at bounding box center [828, 355] width 19 height 18
